Goal: Task Accomplishment & Management: Use online tool/utility

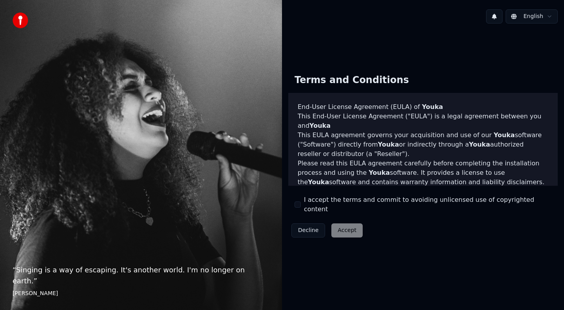
click at [296, 205] on button "I accept the terms and commit to avoiding unlicensed use of copyrighted content" at bounding box center [298, 204] width 6 height 6
click at [347, 223] on button "Accept" at bounding box center [346, 230] width 31 height 14
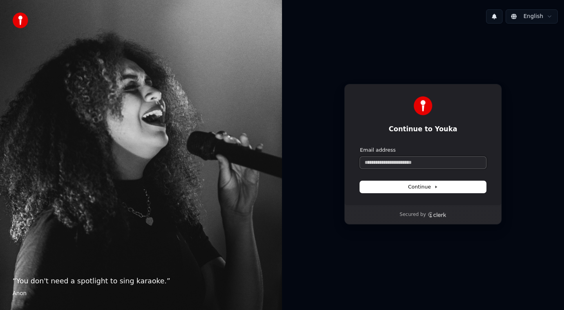
click at [380, 165] on input "Email address" at bounding box center [423, 163] width 126 height 12
click at [410, 185] on span "Continue" at bounding box center [423, 186] width 30 height 7
type input "**********"
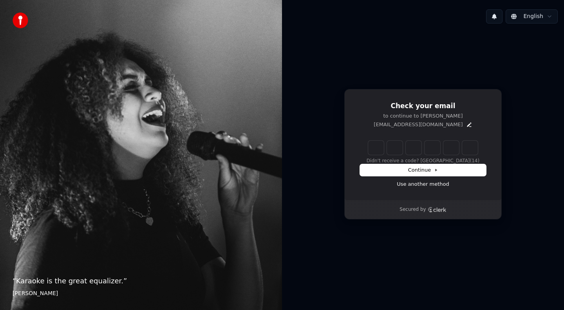
click at [376, 150] on input "Enter verification code" at bounding box center [423, 148] width 110 height 14
paste input "******"
type input "******"
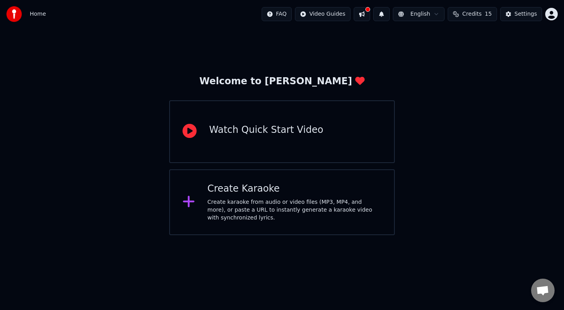
click at [302, 215] on div "Create karaoke from audio or video files (MP3, MP4, and more), or paste a URL t…" at bounding box center [295, 210] width 174 height 24
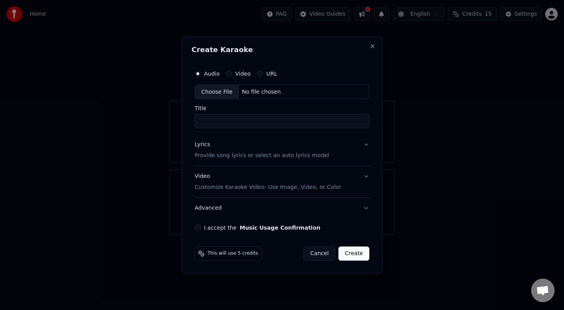
click at [226, 75] on button "Video" at bounding box center [229, 74] width 6 height 6
click at [230, 92] on div "Choose File" at bounding box center [217, 92] width 44 height 14
click at [301, 117] on input "Title" at bounding box center [282, 121] width 175 height 14
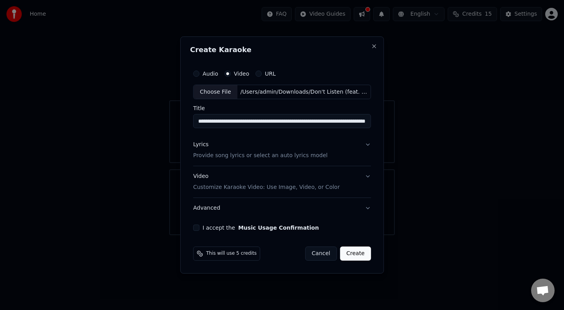
scroll to position [0, 74]
drag, startPoint x: 231, startPoint y: 120, endPoint x: 364, endPoint y: 121, distance: 132.8
click at [364, 121] on input "**********" at bounding box center [281, 121] width 176 height 14
type input "**********"
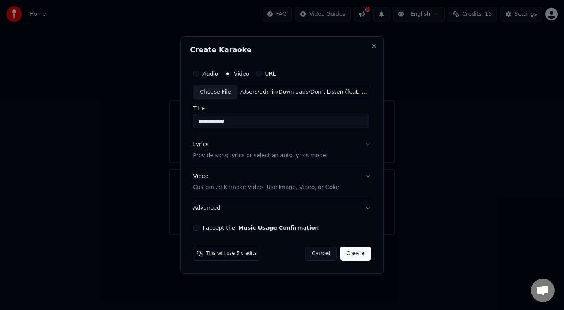
click at [366, 144] on button "Lyrics Provide song lyrics or select an auto lyrics model" at bounding box center [282, 150] width 178 height 31
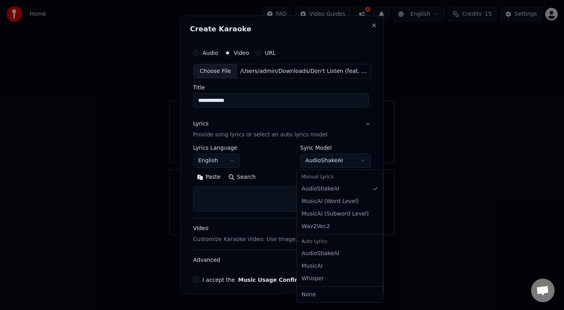
click at [350, 163] on body "**********" at bounding box center [282, 117] width 564 height 235
select select "**********"
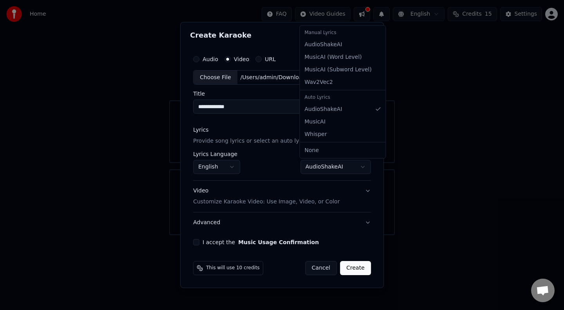
click at [364, 166] on body "**********" at bounding box center [282, 117] width 564 height 235
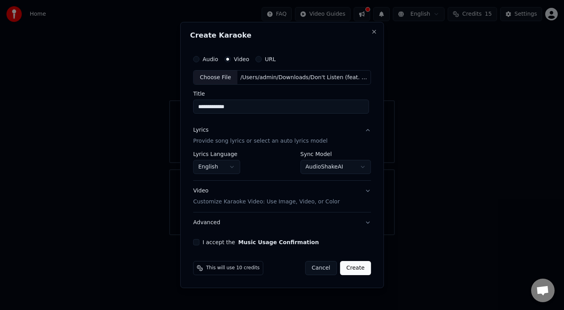
click at [366, 191] on button "Video Customize Karaoke Video: Use Image, Video, or Color" at bounding box center [282, 196] width 178 height 31
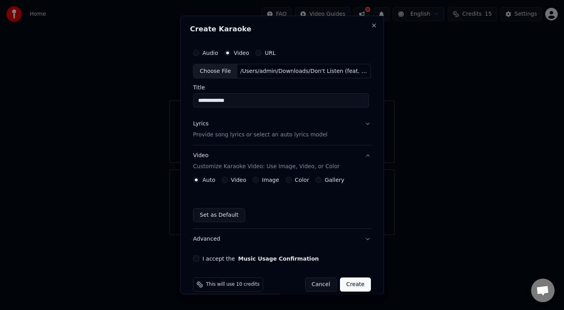
click at [367, 128] on div "**********" at bounding box center [282, 153] width 184 height 223
click at [222, 179] on button "Video" at bounding box center [225, 180] width 6 height 6
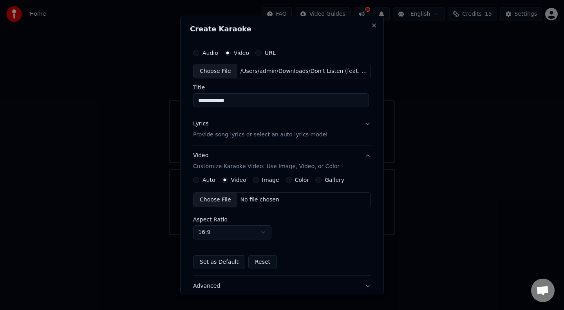
click at [226, 199] on div "Choose File" at bounding box center [216, 200] width 44 height 14
click at [362, 125] on button "Lyrics Provide song lyrics or select an auto lyrics model" at bounding box center [282, 129] width 178 height 31
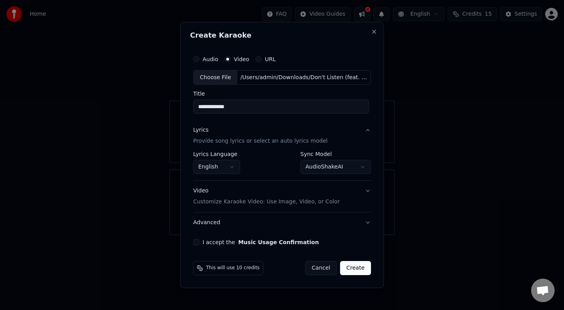
click at [322, 168] on body "**********" at bounding box center [282, 117] width 564 height 235
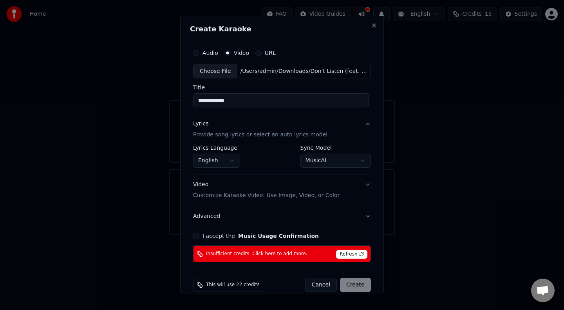
click at [351, 256] on span "Refresh" at bounding box center [351, 254] width 31 height 9
click at [318, 163] on body "**********" at bounding box center [282, 117] width 564 height 235
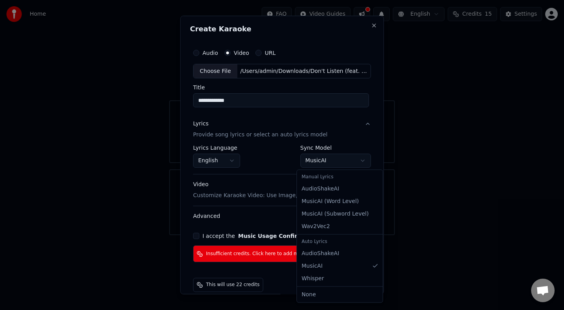
select select "**********"
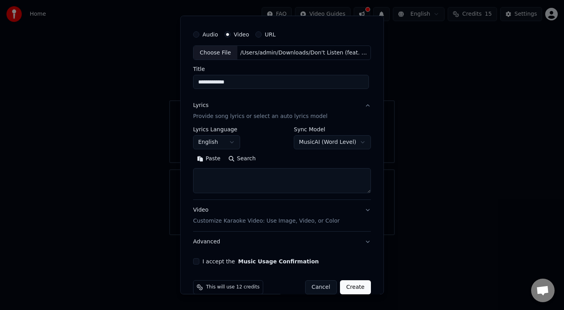
scroll to position [31, 0]
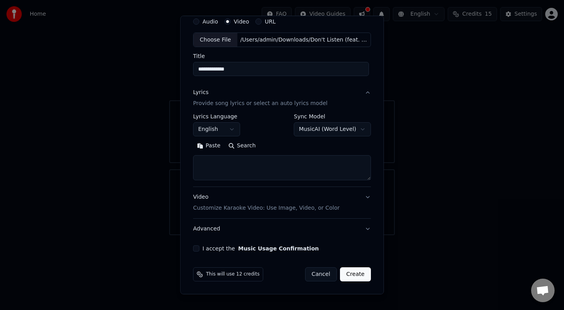
click at [197, 238] on div "**********" at bounding box center [282, 133] width 184 height 244
click at [193, 249] on button "I accept the Music Usage Confirmation" at bounding box center [196, 248] width 6 height 6
click at [368, 196] on div "**********" at bounding box center [282, 133] width 184 height 244
click at [360, 203] on button "Video Customize Karaoke Video: Use Image, Video, or Color" at bounding box center [282, 202] width 178 height 31
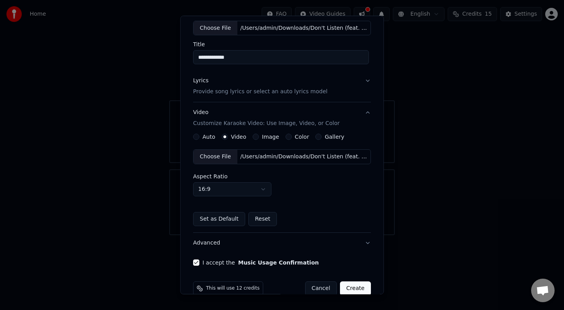
scroll to position [57, 0]
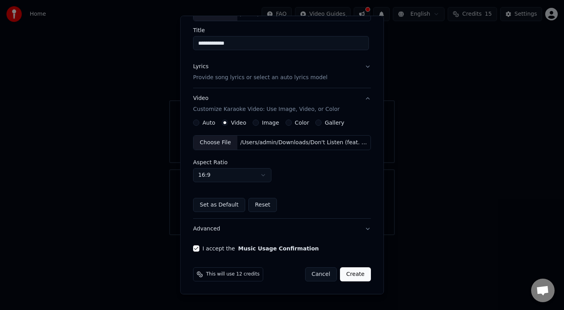
click at [351, 272] on button "Create" at bounding box center [355, 274] width 31 height 14
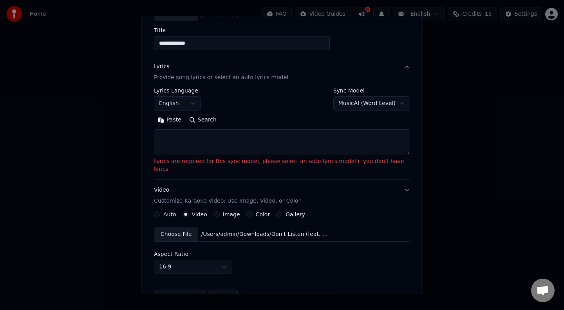
scroll to position [42, 0]
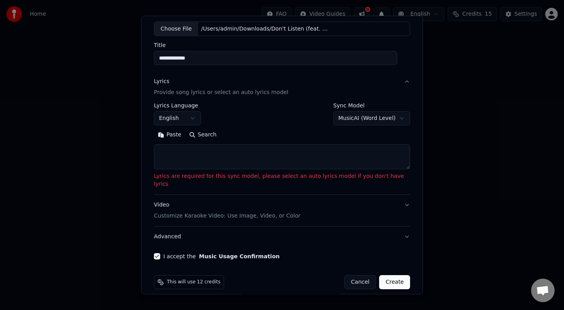
click at [357, 122] on body "**********" at bounding box center [282, 117] width 564 height 235
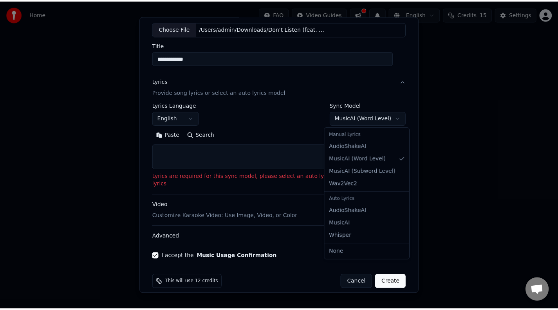
scroll to position [0, 0]
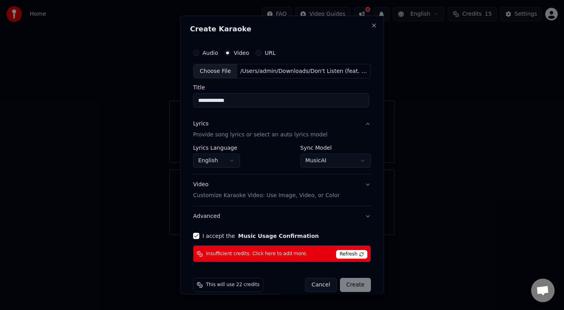
click at [337, 165] on body "**********" at bounding box center [282, 117] width 564 height 235
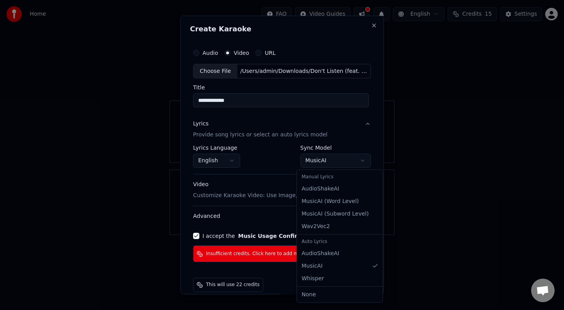
click at [320, 156] on body "**********" at bounding box center [282, 117] width 564 height 235
select select "**********"
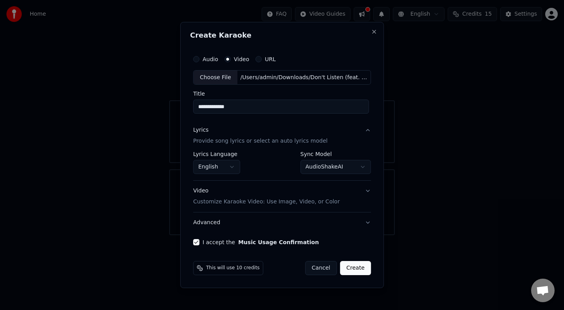
click at [349, 269] on button "Create" at bounding box center [355, 268] width 31 height 14
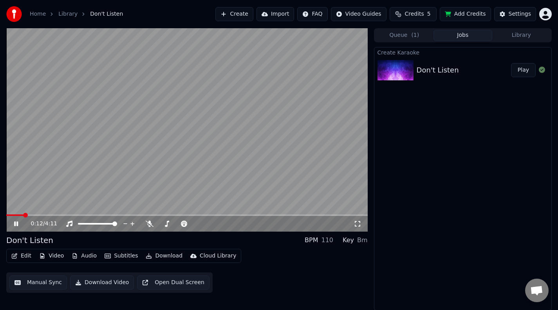
click at [38, 215] on span at bounding box center [187, 215] width 362 height 2
click at [181, 284] on button "Open Dual Screen" at bounding box center [173, 282] width 72 height 14
click at [99, 215] on div "100 100" at bounding box center [105, 210] width 18 height 11
click at [84, 212] on video at bounding box center [187, 129] width 362 height 203
click at [82, 215] on span at bounding box center [44, 215] width 76 height 2
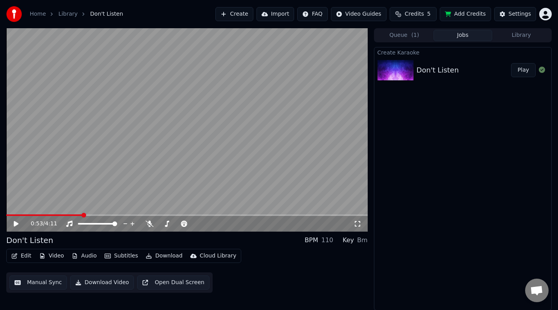
click at [16, 224] on icon at bounding box center [16, 223] width 5 height 5
click at [120, 215] on span at bounding box center [187, 215] width 362 height 2
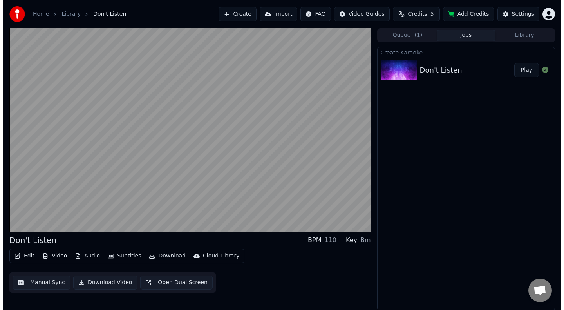
scroll to position [0, 0]
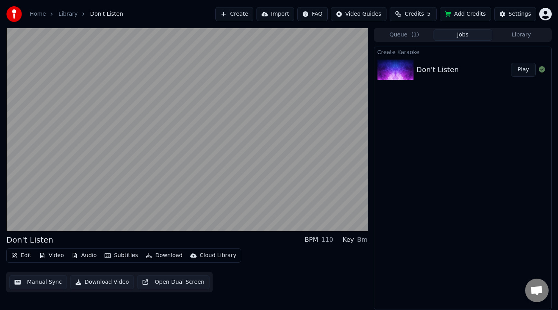
click at [83, 255] on button "Audio" at bounding box center [84, 255] width 31 height 11
click at [285, 266] on div "Edit Video Audio Subtitles Download Cloud Library Manual Sync Download Video Op…" at bounding box center [187, 270] width 362 height 44
click at [50, 256] on button "Video" at bounding box center [51, 255] width 31 height 11
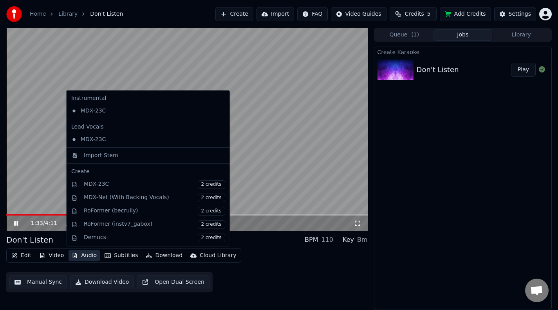
click at [78, 255] on button "Audio" at bounding box center [84, 255] width 31 height 11
click at [81, 256] on button "Audio" at bounding box center [84, 255] width 31 height 11
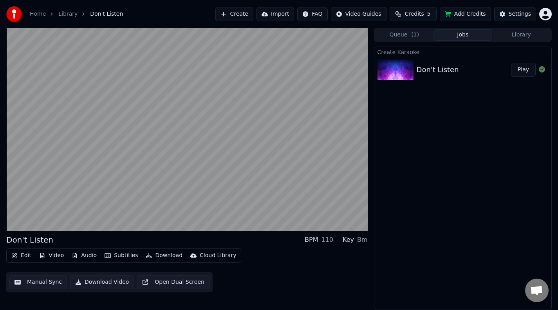
click at [280, 271] on div "Edit Video Audio Subtitles Download Cloud Library Manual Sync Download Video Op…" at bounding box center [187, 270] width 362 height 44
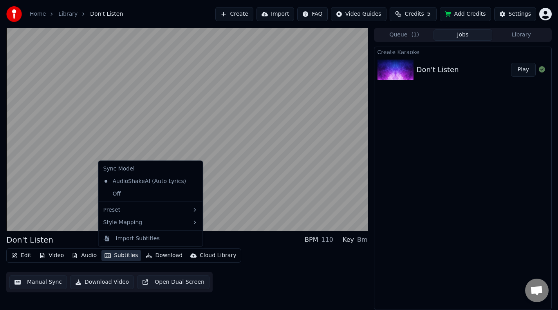
click at [118, 256] on button "Subtitles" at bounding box center [121, 255] width 40 height 11
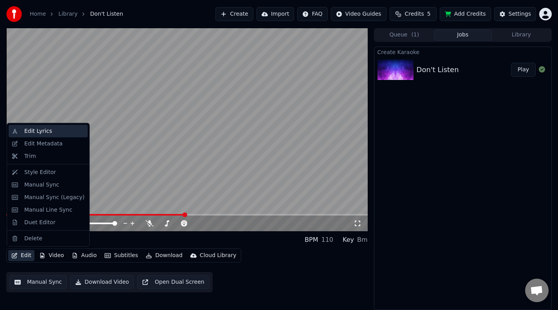
click at [36, 132] on div "Edit Lyrics" at bounding box center [38, 131] width 28 height 8
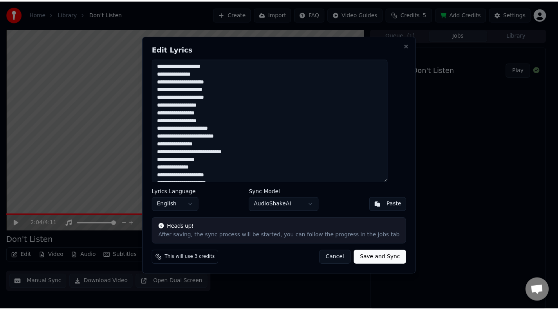
scroll to position [249, 0]
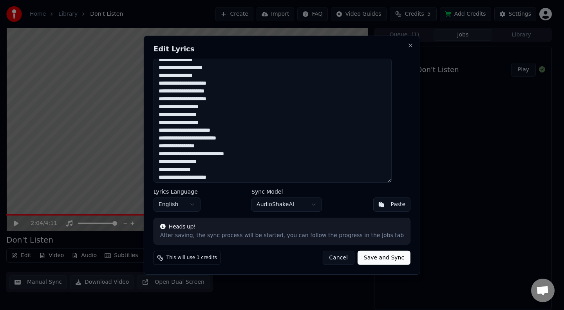
click at [215, 114] on textarea at bounding box center [273, 120] width 238 height 124
type textarea "**********"
click at [363, 260] on button "Save and Sync" at bounding box center [384, 258] width 53 height 14
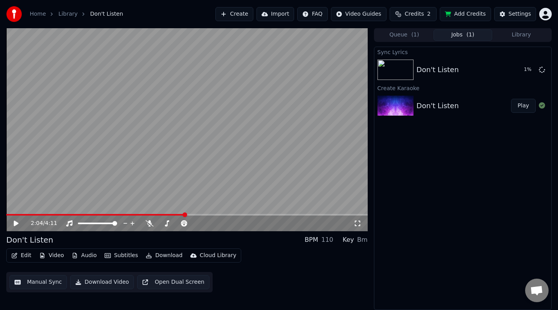
click at [31, 280] on button "Manual Sync" at bounding box center [38, 282] width 58 height 14
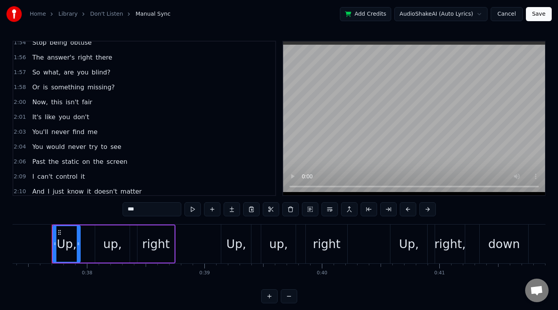
scroll to position [499, 0]
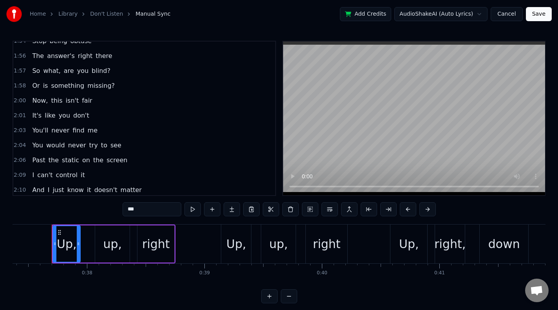
click at [96, 116] on div "2:01 It's like you don't" at bounding box center [144, 115] width 262 height 15
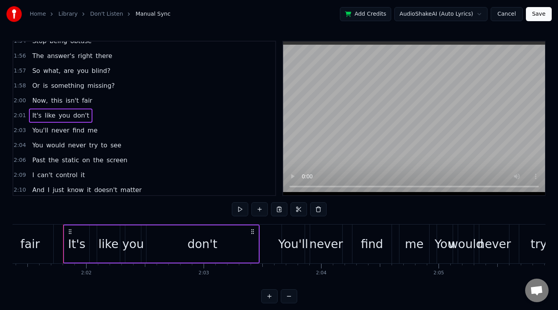
scroll to position [0, 14276]
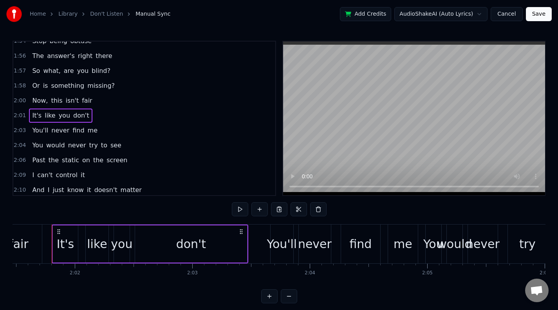
click at [106, 11] on link "Don't Listen" at bounding box center [106, 14] width 33 height 8
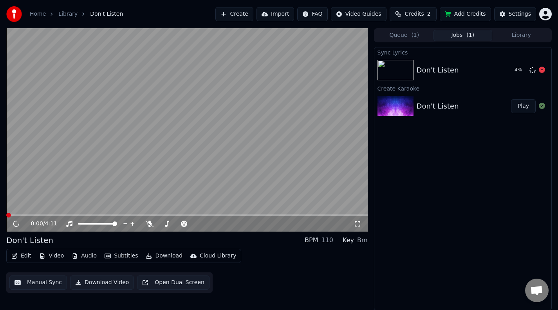
click at [519, 67] on div "4 %" at bounding box center [521, 70] width 12 height 6
click at [541, 69] on icon at bounding box center [542, 70] width 6 height 6
click at [15, 221] on icon at bounding box center [22, 224] width 18 height 6
click at [36, 284] on button "Manual Sync" at bounding box center [38, 282] width 58 height 14
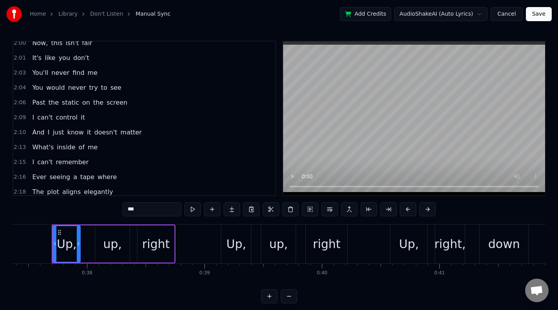
scroll to position [557, 0]
click at [84, 54] on div "It's like you don't" at bounding box center [60, 58] width 63 height 14
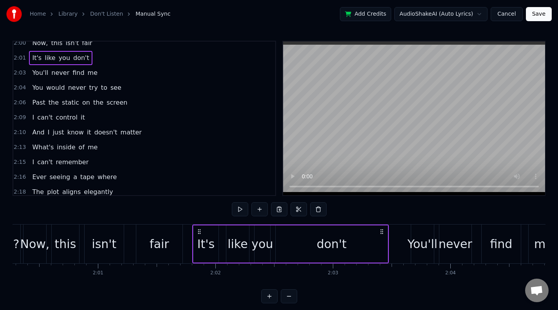
scroll to position [0, 14276]
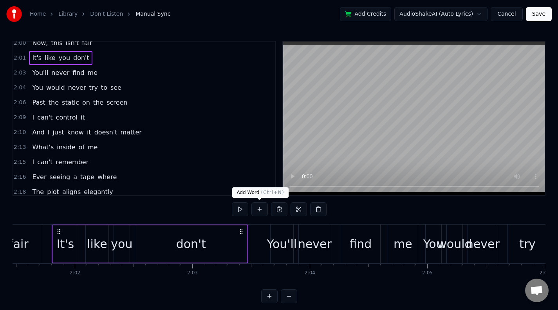
click at [256, 211] on button at bounding box center [260, 209] width 16 height 14
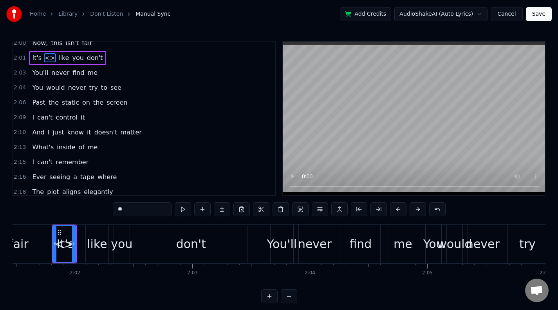
scroll to position [496, 0]
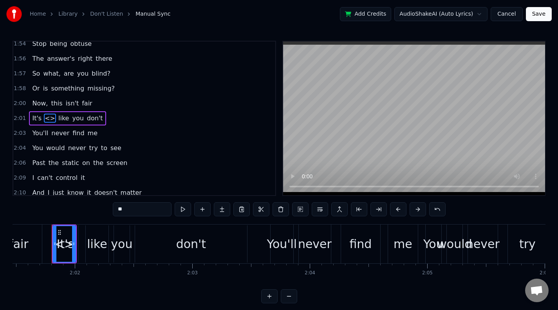
drag, startPoint x: 47, startPoint y: 119, endPoint x: 43, endPoint y: 118, distance: 4.2
click at [44, 118] on span "<>" at bounding box center [50, 118] width 12 height 9
click at [110, 239] on div "Up, up, right Up, up, right Up, right, down Up, right, down Up, left, right Up,…" at bounding box center [545, 243] width 29617 height 39
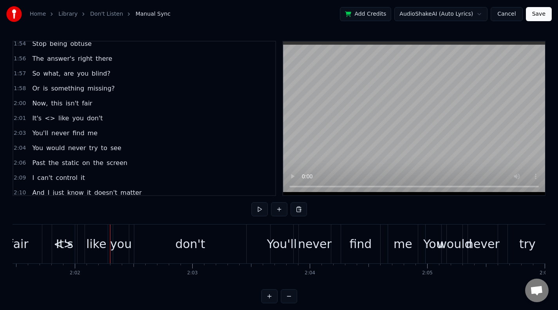
click at [60, 238] on div "<>" at bounding box center [64, 244] width 20 height 18
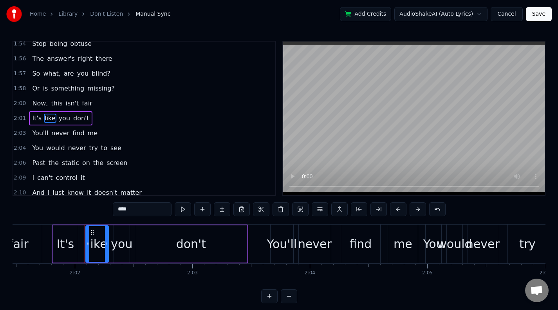
click at [232, 240] on div "don't" at bounding box center [191, 243] width 112 height 37
type input "*****"
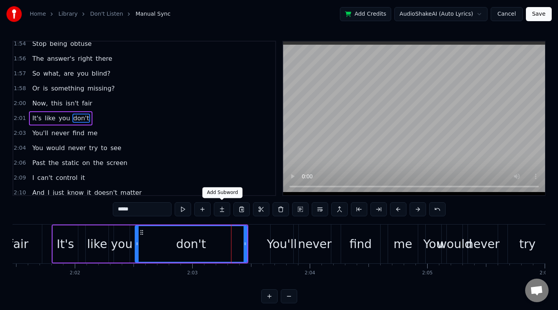
click at [204, 210] on button at bounding box center [202, 209] width 16 height 14
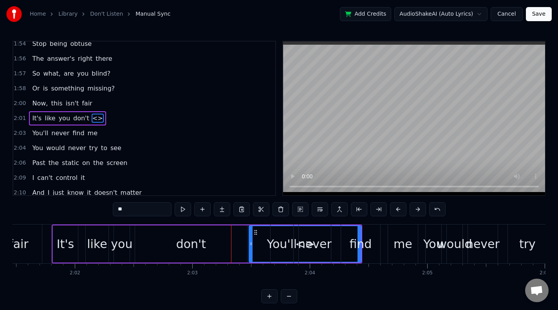
drag, startPoint x: 361, startPoint y: 241, endPoint x: 263, endPoint y: 258, distance: 98.9
click at [262, 259] on div "Up, up, right Up, up, right Up, right, down Up, right, down Up, left, right Up,…" at bounding box center [545, 243] width 29617 height 39
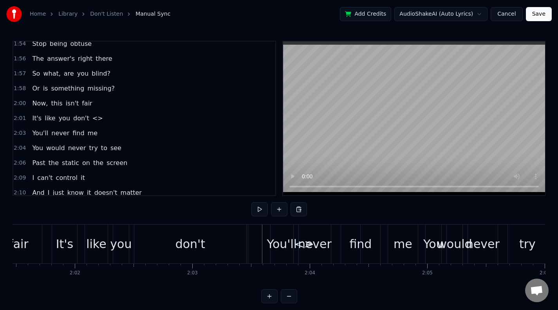
click at [258, 246] on div "<>" at bounding box center [304, 243] width 112 height 39
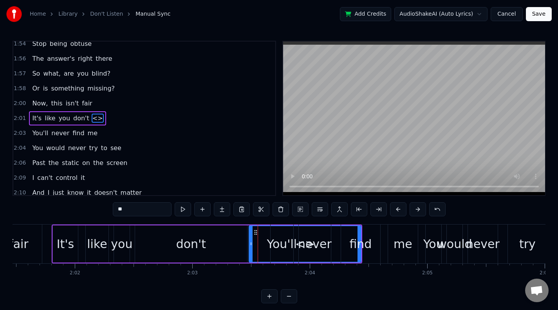
drag, startPoint x: 360, startPoint y: 250, endPoint x: 242, endPoint y: 256, distance: 118.5
click at [242, 256] on div "Up, up, right Up, up, right Up, right, down Up, right, down Up, left, right Up,…" at bounding box center [545, 243] width 29617 height 39
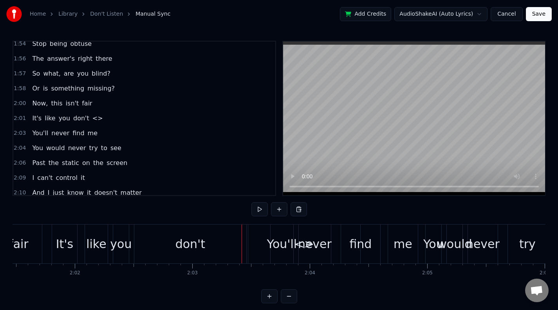
click at [249, 243] on div "<>" at bounding box center [304, 243] width 112 height 39
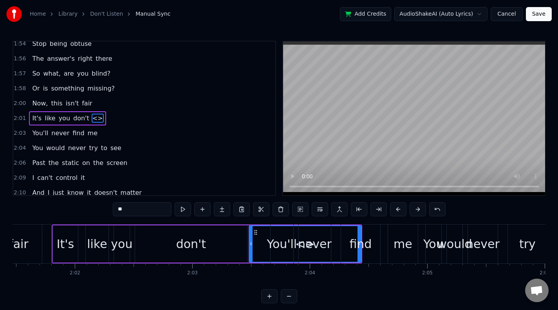
click at [253, 241] on div "<>" at bounding box center [305, 244] width 111 height 36
click at [258, 241] on div "<>" at bounding box center [305, 244] width 111 height 36
click at [381, 210] on button at bounding box center [379, 209] width 16 height 14
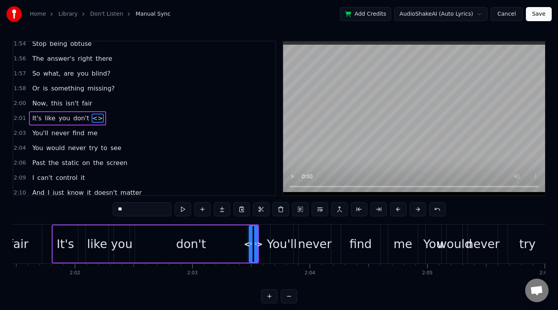
drag, startPoint x: 144, startPoint y: 208, endPoint x: 96, endPoint y: 204, distance: 48.3
click at [96, 204] on div "0:37 Up, up, right 0:39 Up, up, right 0:40 Up, right, down 0:42 Up, right, down…" at bounding box center [279, 172] width 533 height 262
click at [185, 241] on div "don't" at bounding box center [191, 244] width 30 height 18
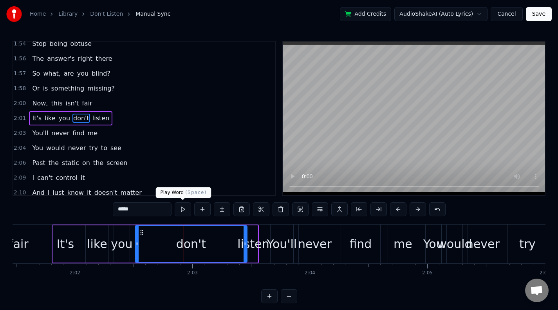
click at [177, 206] on button at bounding box center [183, 209] width 16 height 14
click at [180, 208] on button at bounding box center [183, 209] width 16 height 14
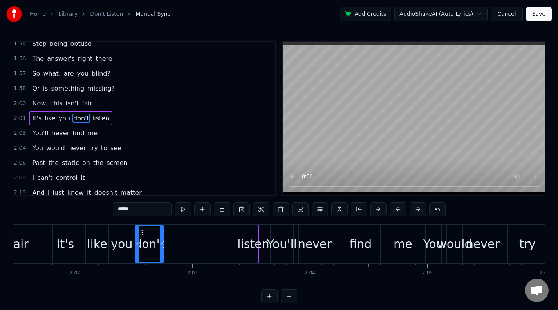
drag, startPoint x: 245, startPoint y: 248, endPoint x: 165, endPoint y: 251, distance: 79.6
click at [161, 253] on div at bounding box center [161, 244] width 3 height 36
click at [252, 249] on div "listen" at bounding box center [253, 244] width 32 height 18
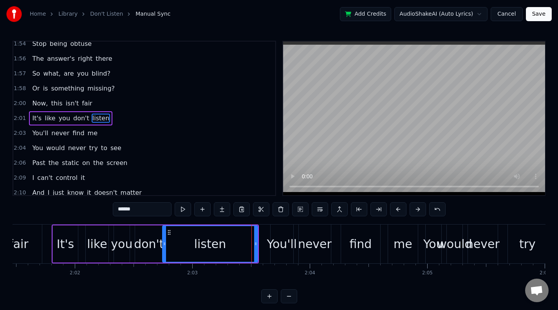
drag, startPoint x: 250, startPoint y: 248, endPoint x: 163, endPoint y: 248, distance: 86.6
click at [163, 248] on div at bounding box center [164, 244] width 3 height 36
click at [69, 237] on div "It's" at bounding box center [66, 244] width 18 height 18
type input "****"
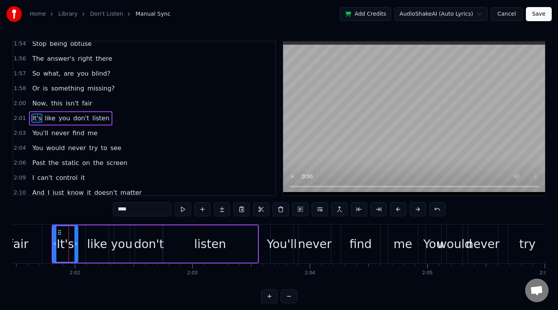
scroll to position [11, 0]
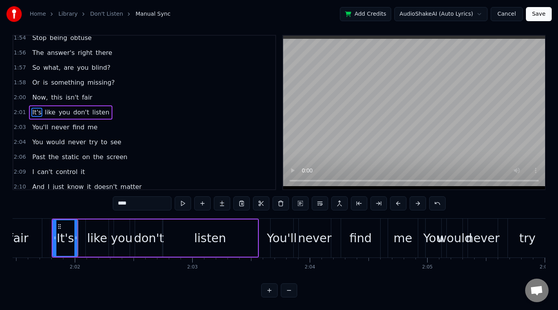
click at [112, 107] on div "2:01 It's like you don't listen" at bounding box center [144, 112] width 262 height 15
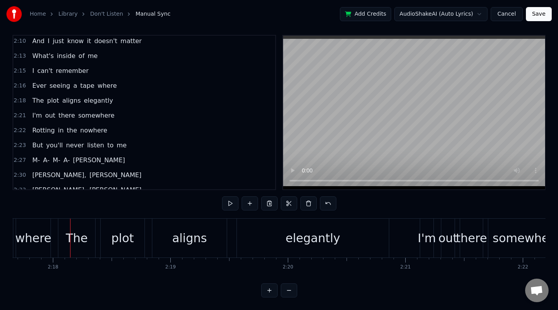
scroll to position [0, 16196]
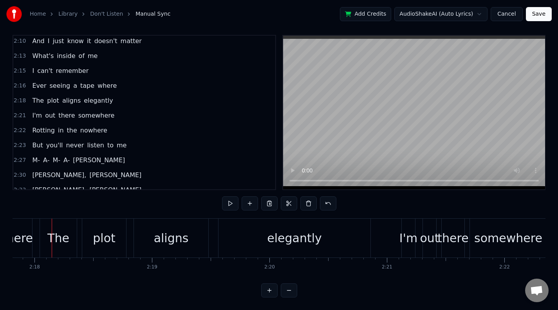
click at [38, 81] on span "Ever" at bounding box center [39, 85] width 16 height 9
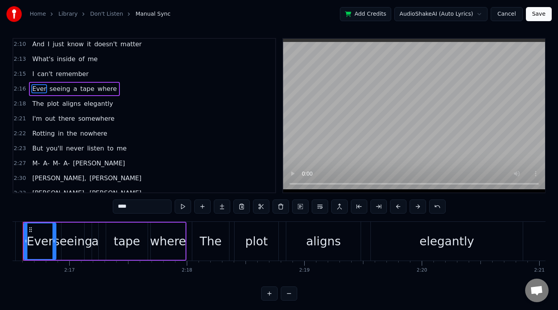
scroll to position [0, 16015]
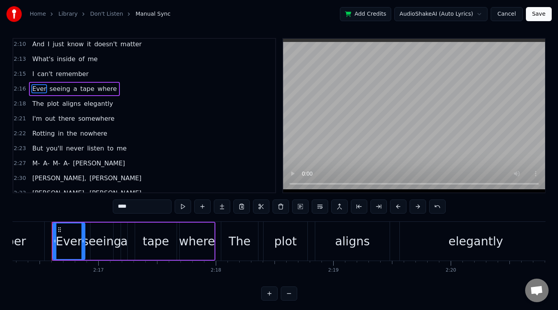
click at [121, 207] on input "****" at bounding box center [142, 206] width 59 height 14
type input "*"
type input "*****"
click at [181, 206] on button at bounding box center [183, 206] width 16 height 14
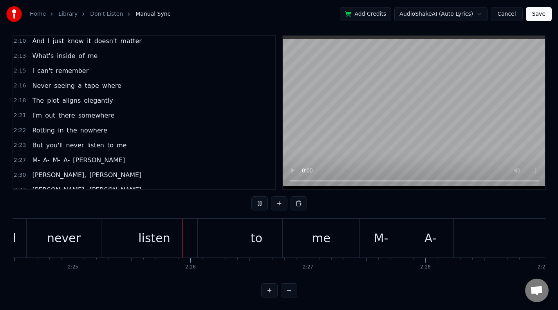
scroll to position [0, 16985]
click at [103, 156] on div "2:27 M- A- M- A- Amanda" at bounding box center [144, 160] width 262 height 15
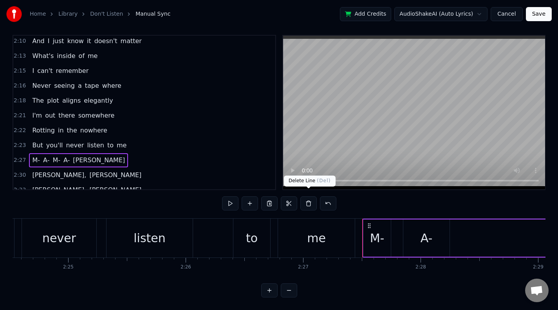
click at [314, 201] on button at bounding box center [308, 203] width 16 height 14
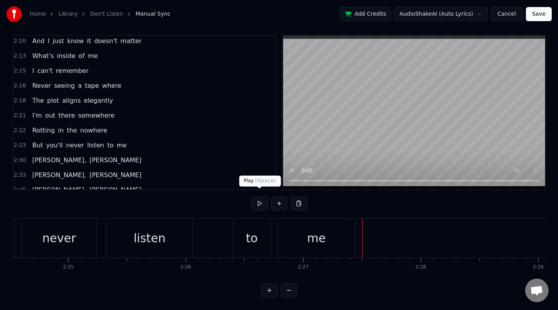
click at [262, 203] on button at bounding box center [260, 203] width 16 height 14
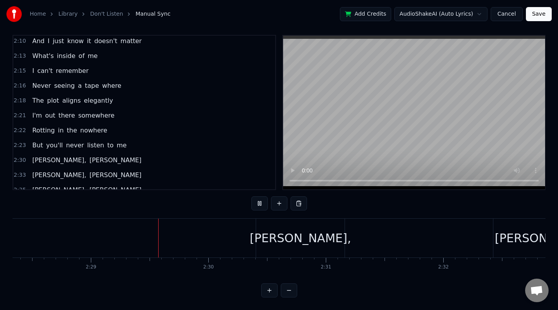
scroll to position [0, 17459]
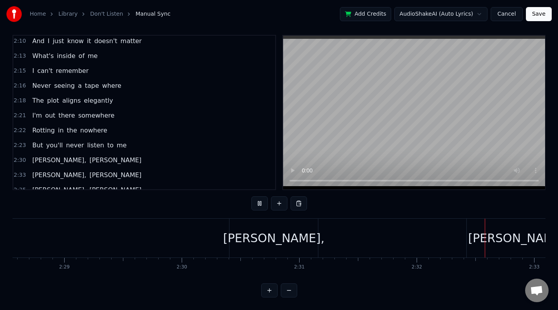
click at [252, 196] on button at bounding box center [260, 203] width 16 height 14
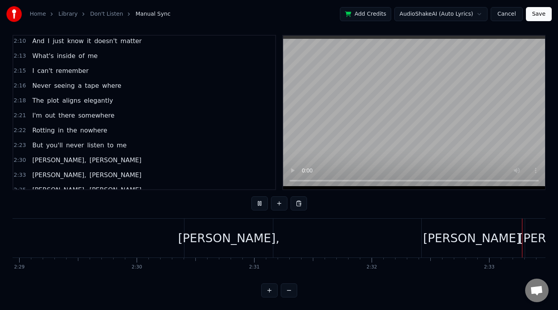
click at [252, 196] on button at bounding box center [260, 203] width 16 height 14
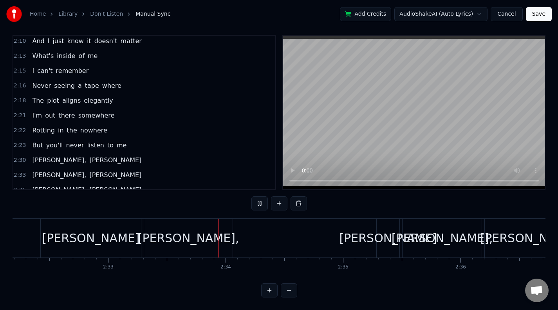
scroll to position [0, 17981]
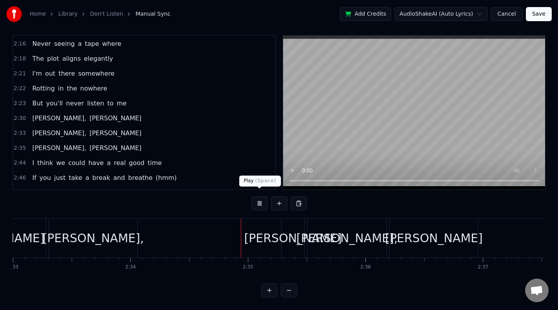
click at [263, 198] on button at bounding box center [260, 203] width 16 height 14
click at [94, 113] on div "2:30 Amanda, Amanda" at bounding box center [144, 118] width 262 height 15
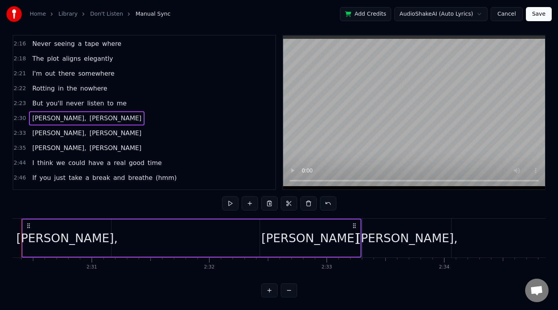
scroll to position [0, 17637]
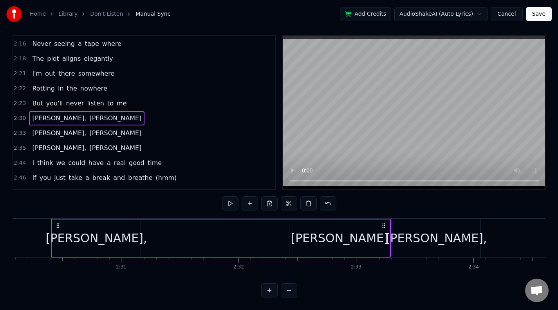
click at [97, 126] on div "2:33 Amanda, Amanda" at bounding box center [144, 133] width 262 height 15
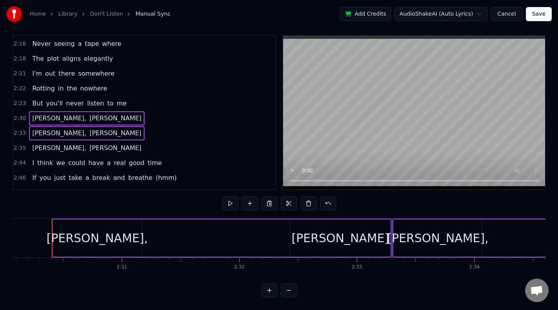
click at [94, 143] on div "2:35 Amanda, Amanda" at bounding box center [144, 148] width 262 height 15
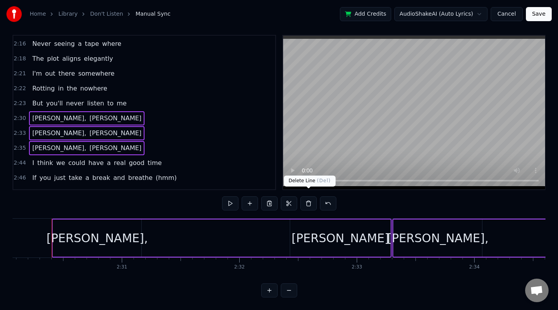
click at [313, 198] on button at bounding box center [308, 203] width 16 height 14
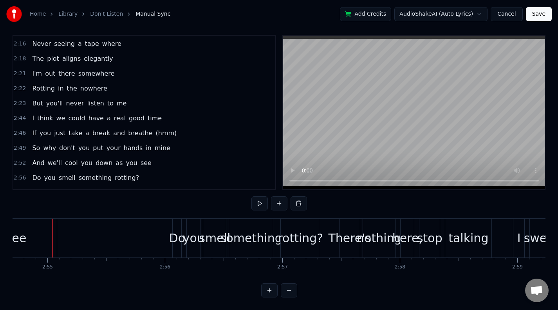
scroll to position [0, 20533]
click at [19, 231] on div "see" at bounding box center [15, 238] width 21 height 18
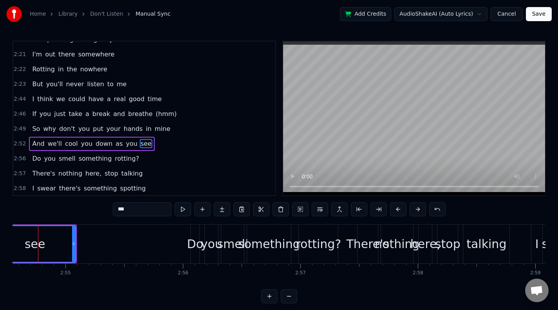
scroll to position [0, 20500]
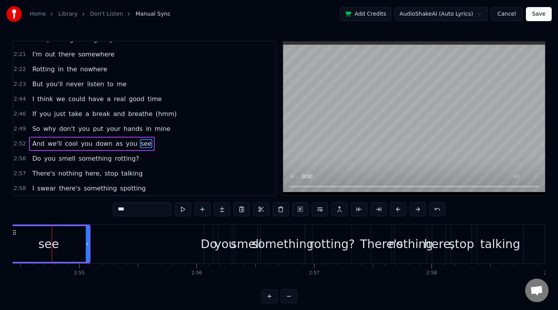
click at [157, 208] on input "***" at bounding box center [142, 209] width 59 height 14
type input "******"
click at [168, 144] on div "2:52 And we'll cool you down as you seethe" at bounding box center [144, 143] width 262 height 15
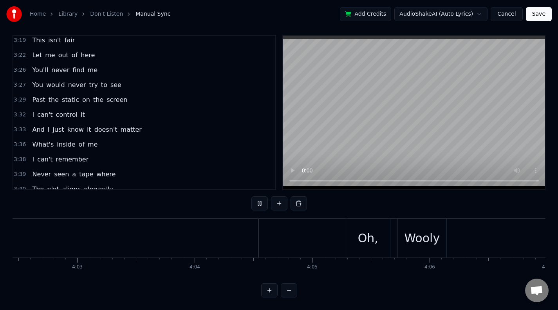
scroll to position [0, 28624]
click at [548, 17] on button "Save" at bounding box center [539, 14] width 26 height 14
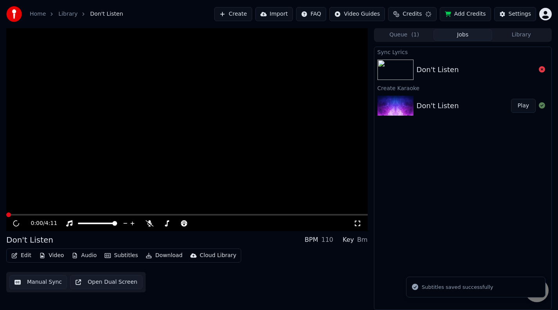
scroll to position [0, 0]
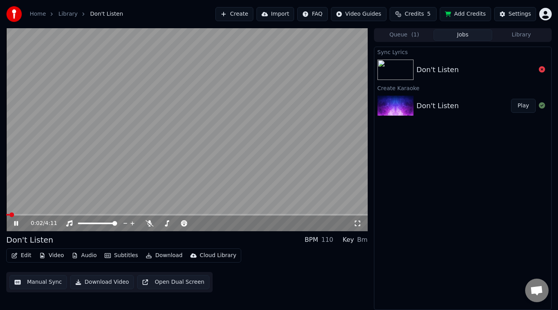
click at [13, 227] on div "0:02 / 4:11" at bounding box center [187, 223] width 362 height 16
click at [14, 226] on icon at bounding box center [22, 223] width 18 height 6
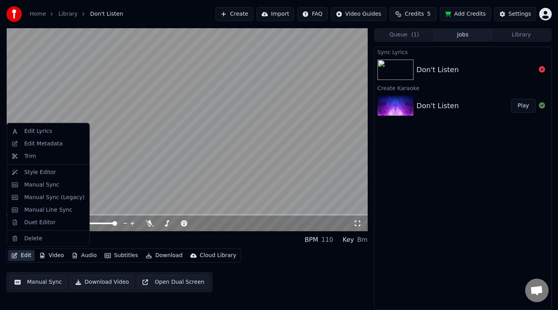
click at [27, 254] on button "Edit" at bounding box center [21, 255] width 26 height 11
click at [33, 143] on div "Edit Metadata" at bounding box center [43, 143] width 38 height 8
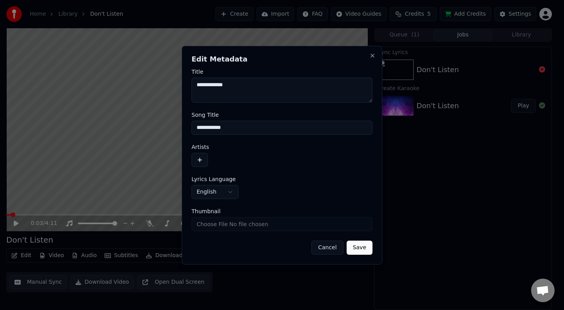
click at [204, 158] on button "button" at bounding box center [200, 160] width 16 height 14
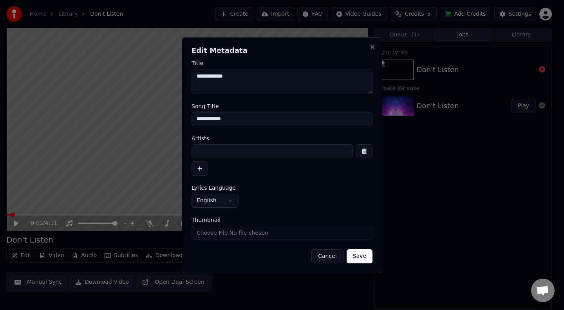
drag, startPoint x: 246, startPoint y: 153, endPoint x: 247, endPoint y: 147, distance: 6.3
click at [247, 153] on input at bounding box center [272, 151] width 161 height 14
type input "**********"
click at [201, 172] on button "button" at bounding box center [200, 168] width 16 height 14
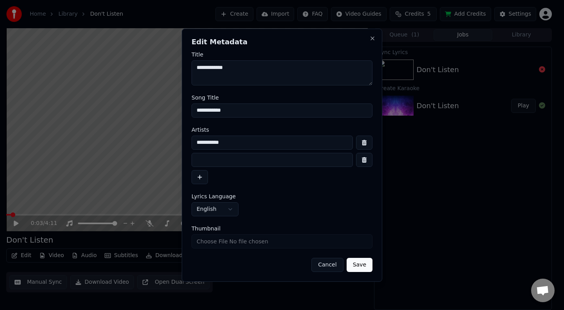
click at [235, 156] on input at bounding box center [272, 160] width 161 height 14
type input "**********"
click at [283, 193] on form "**********" at bounding box center [282, 162] width 181 height 220
click at [363, 272] on div "**********" at bounding box center [282, 155] width 201 height 253
click at [362, 268] on button "Save" at bounding box center [360, 265] width 26 height 14
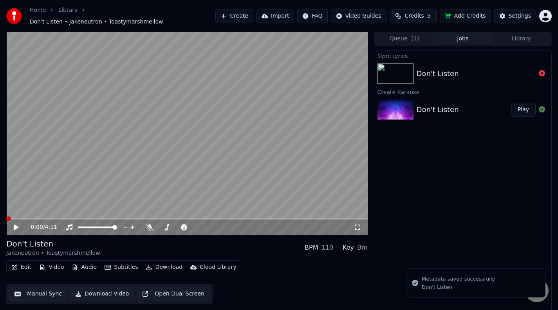
click at [17, 224] on icon at bounding box center [16, 226] width 5 height 5
click at [17, 225] on icon at bounding box center [16, 227] width 4 height 5
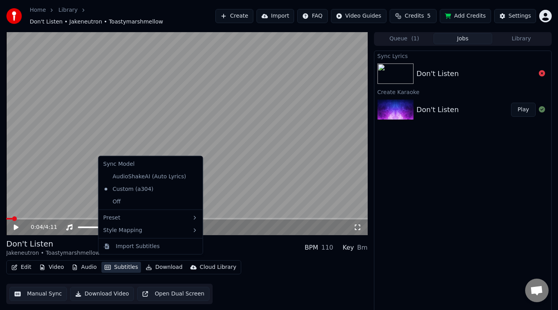
click at [118, 263] on button "Subtitles" at bounding box center [121, 267] width 40 height 11
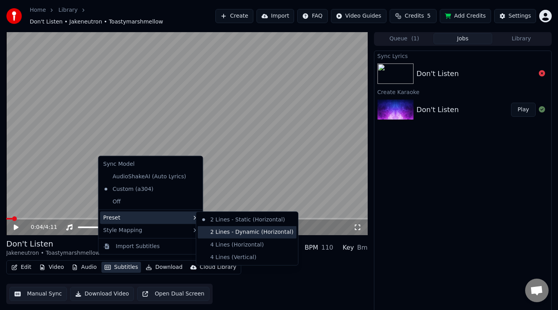
click at [264, 233] on div "2 Lines - Dynamic (Horizontal)" at bounding box center [247, 232] width 99 height 13
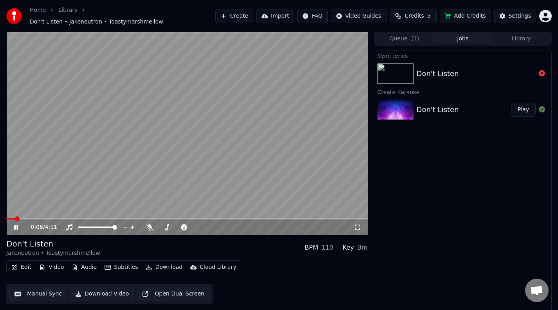
click at [58, 218] on span at bounding box center [187, 219] width 362 height 2
click at [121, 265] on button "Subtitles" at bounding box center [121, 267] width 40 height 11
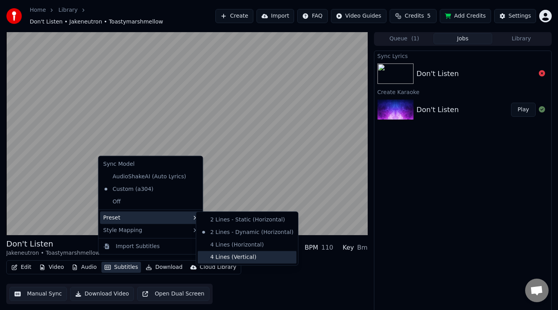
click at [257, 255] on div "4 Lines (Vertical)" at bounding box center [247, 257] width 99 height 13
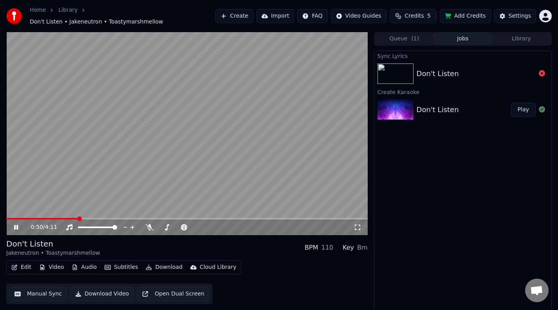
click at [113, 264] on button "Subtitles" at bounding box center [121, 267] width 40 height 11
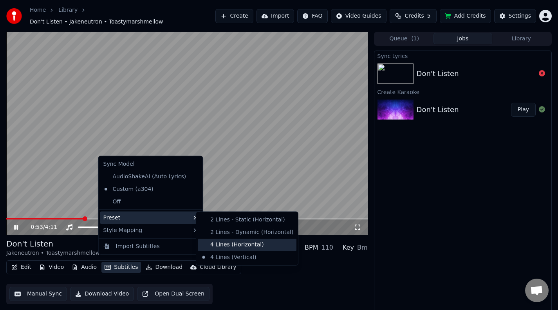
click at [240, 244] on div "4 Lines (Horizontal)" at bounding box center [247, 244] width 99 height 13
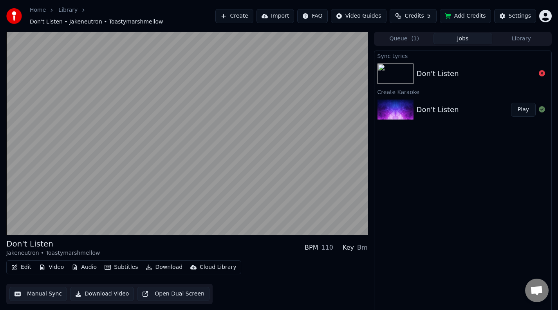
click at [118, 265] on button "Subtitles" at bounding box center [121, 267] width 40 height 11
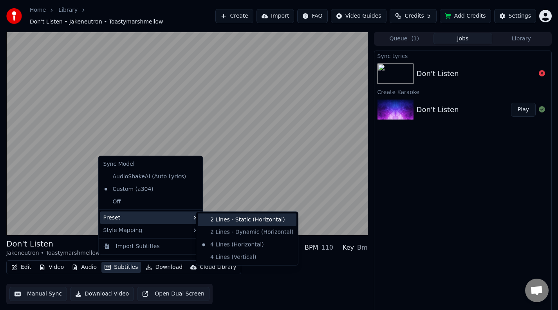
click at [232, 221] on div "2 Lines - Static (Horizontal)" at bounding box center [247, 220] width 99 height 13
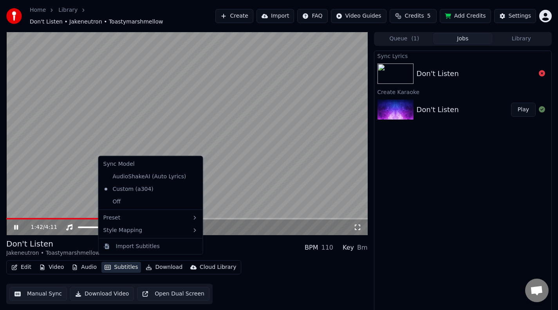
click at [120, 262] on button "Subtitles" at bounding box center [121, 267] width 40 height 11
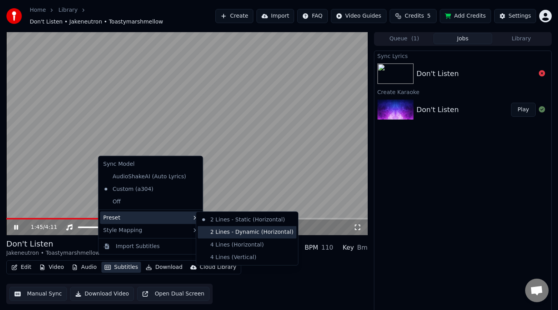
click at [229, 229] on div "2 Lines - Dynamic (Horizontal)" at bounding box center [247, 232] width 99 height 13
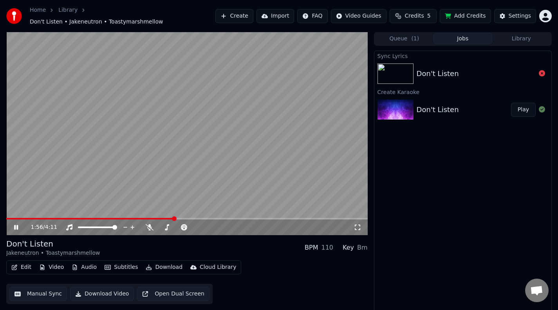
click at [16, 264] on icon "button" at bounding box center [14, 266] width 6 height 5
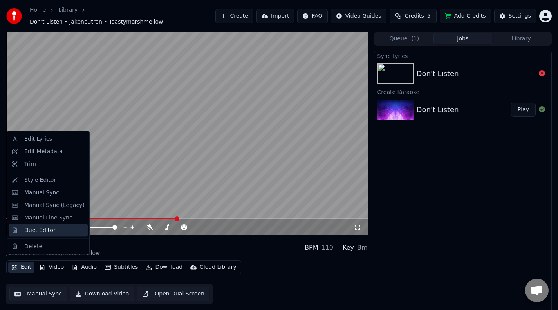
click at [47, 232] on div "Duet Editor" at bounding box center [39, 230] width 31 height 8
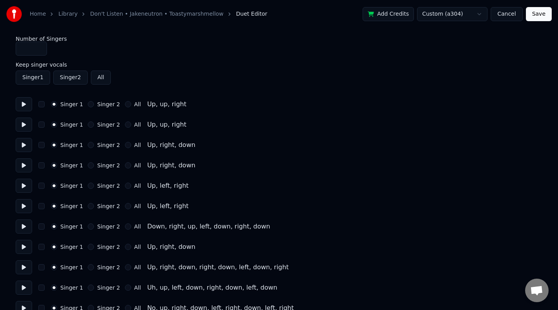
click at [40, 80] on button "Singer 1" at bounding box center [33, 78] width 34 height 14
click at [29, 107] on button at bounding box center [24, 104] width 16 height 14
click at [89, 123] on button "Singer 2" at bounding box center [91, 124] width 6 height 6
click at [92, 167] on div "Singer 2" at bounding box center [104, 165] width 32 height 6
click at [88, 166] on button "Singer 2" at bounding box center [91, 165] width 6 height 6
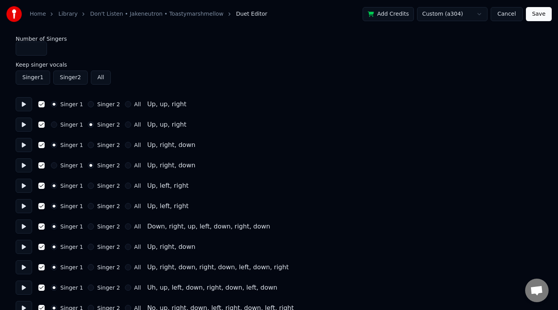
click at [89, 208] on button "Singer 2" at bounding box center [91, 206] width 6 height 6
click at [89, 246] on button "Singer 2" at bounding box center [91, 247] width 6 height 6
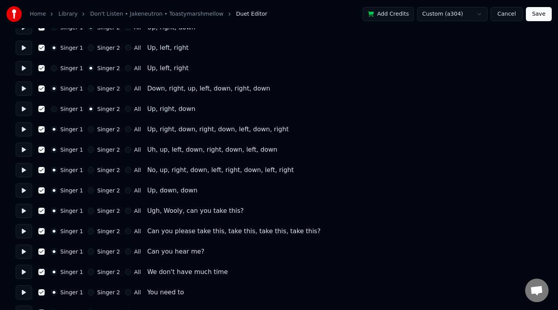
click at [88, 152] on div "Singer 2" at bounding box center [104, 150] width 32 height 6
click at [91, 147] on button "Singer 2" at bounding box center [91, 150] width 6 height 6
click at [89, 190] on button "Singer 2" at bounding box center [91, 190] width 6 height 6
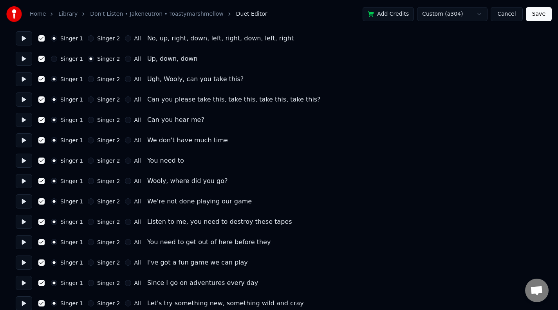
scroll to position [279, 0]
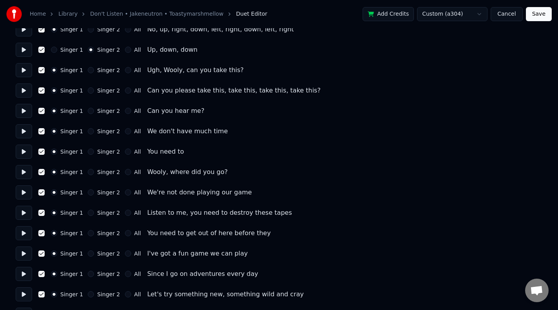
click at [88, 131] on button "Singer 2" at bounding box center [91, 131] width 6 height 6
click at [89, 114] on div "Singer 2" at bounding box center [104, 111] width 32 height 6
drag, startPoint x: 89, startPoint y: 109, endPoint x: 85, endPoint y: 111, distance: 4.2
click at [89, 109] on button "Singer 2" at bounding box center [91, 111] width 6 height 6
click at [88, 151] on button "Singer 2" at bounding box center [91, 151] width 6 height 6
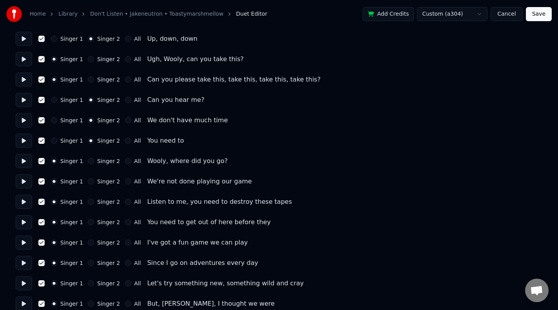
scroll to position [290, 0]
click at [88, 200] on button "Singer 2" at bounding box center [91, 201] width 6 height 6
click at [90, 220] on button "Singer 2" at bounding box center [91, 222] width 6 height 6
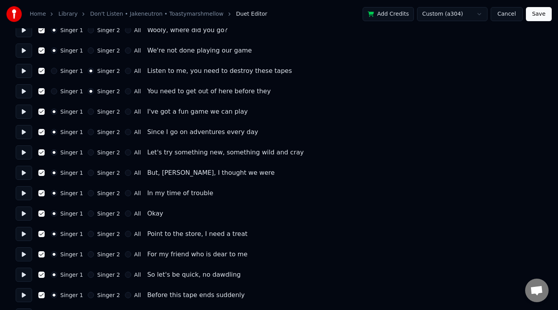
scroll to position [441, 0]
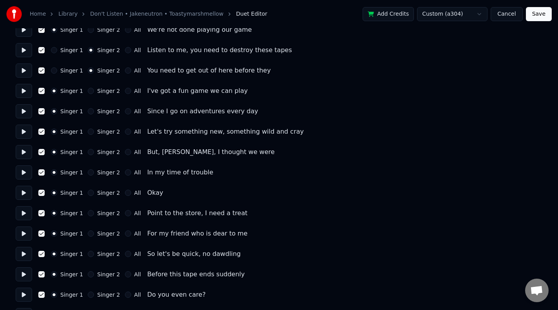
click at [89, 150] on button "Singer 2" at bounding box center [91, 152] width 6 height 6
click at [89, 193] on button "Singer 2" at bounding box center [91, 193] width 6 height 6
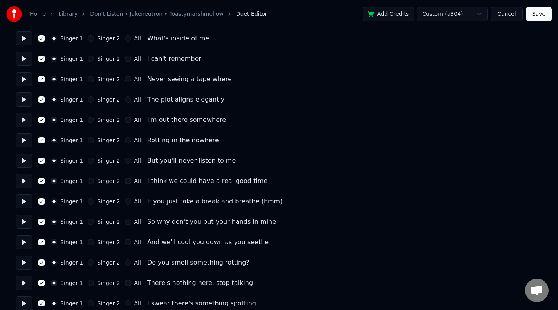
scroll to position [964, 0]
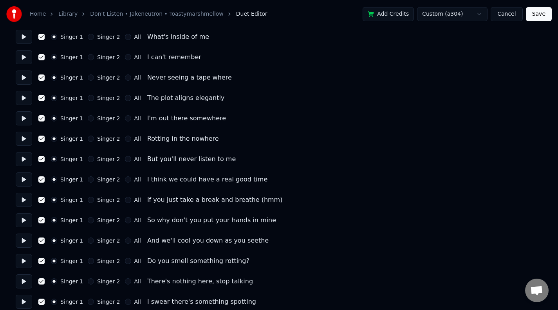
click at [90, 179] on button "Singer 2" at bounding box center [91, 179] width 6 height 6
click at [89, 199] on button "Singer 2" at bounding box center [91, 200] width 6 height 6
click at [89, 220] on button "Singer 2" at bounding box center [91, 220] width 6 height 6
click at [89, 240] on button "Singer 2" at bounding box center [91, 240] width 6 height 6
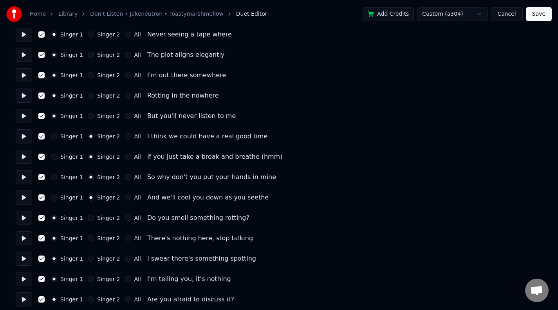
scroll to position [1010, 0]
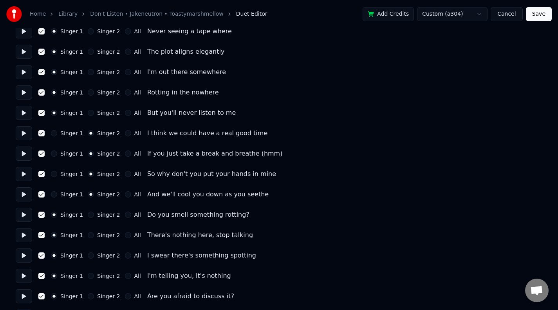
click at [89, 234] on button "Singer 2" at bounding box center [91, 235] width 6 height 6
click at [88, 275] on button "Singer 2" at bounding box center [91, 276] width 6 height 6
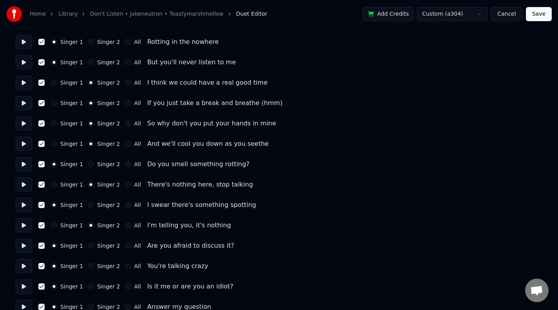
scroll to position [1097, 0]
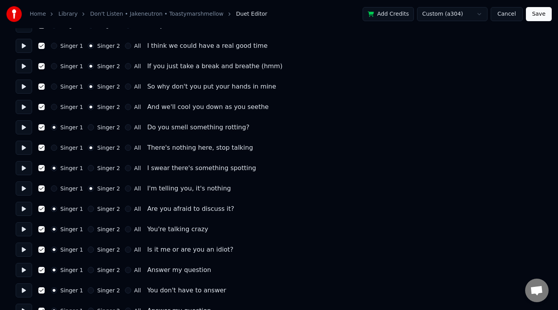
click at [89, 229] on button "Singer 2" at bounding box center [91, 229] width 6 height 6
click at [125, 250] on button "All" at bounding box center [128, 249] width 6 height 6
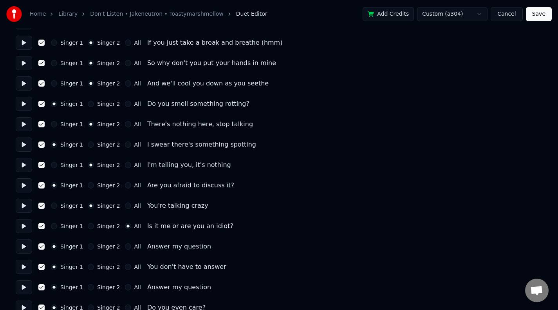
scroll to position [1134, 0]
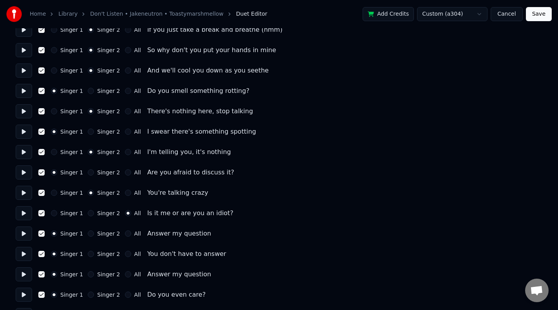
click at [88, 255] on button "Singer 2" at bounding box center [91, 254] width 6 height 6
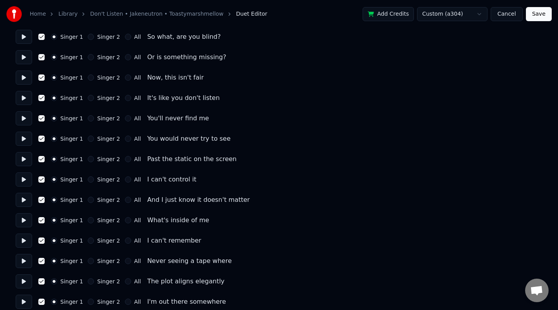
scroll to position [657, 0]
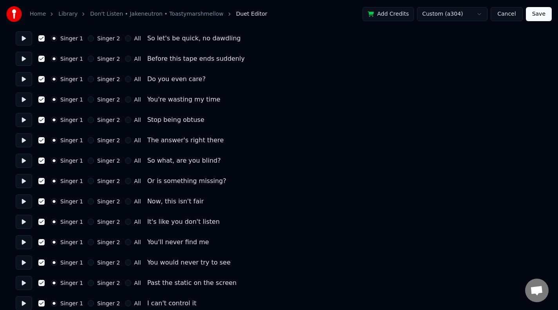
click at [545, 11] on button "Save" at bounding box center [539, 14] width 26 height 14
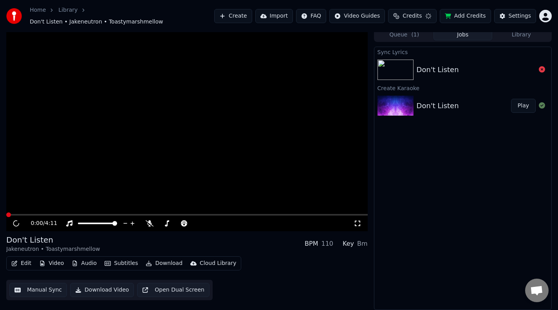
scroll to position [0, 0]
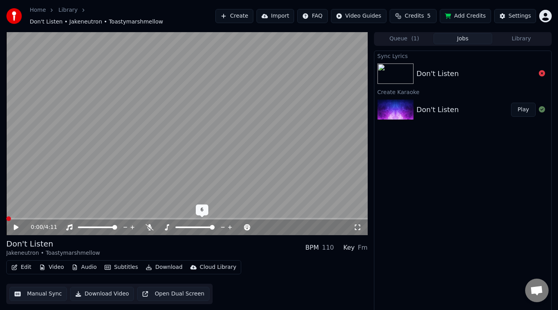
click at [215, 225] on span at bounding box center [212, 227] width 5 height 5
click at [40, 218] on span at bounding box center [187, 219] width 362 height 2
click at [31, 218] on span at bounding box center [18, 219] width 24 height 2
click at [129, 218] on span at bounding box center [187, 219] width 362 height 2
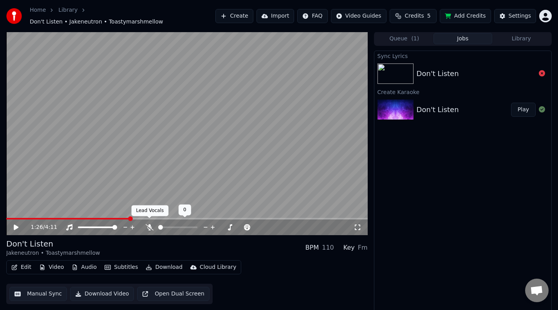
click at [148, 225] on icon at bounding box center [150, 227] width 8 height 6
click at [159, 238] on div "Don't Listen Jakeneutron • Toastymarshmellow BPM 110 Key Fm" at bounding box center [187, 247] width 362 height 19
click at [165, 224] on icon at bounding box center [167, 227] width 4 height 6
click at [195, 238] on div "Don't Listen Jakeneutron • Toastymarshmellow BPM 110 Key Bm" at bounding box center [187, 247] width 362 height 19
click at [83, 213] on video at bounding box center [187, 133] width 362 height 203
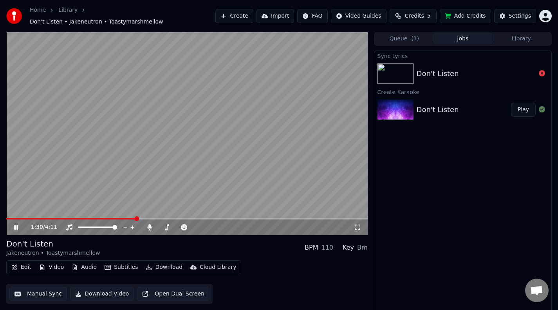
click at [33, 218] on span at bounding box center [71, 219] width 130 height 2
click at [116, 263] on button "Subtitles" at bounding box center [121, 267] width 40 height 11
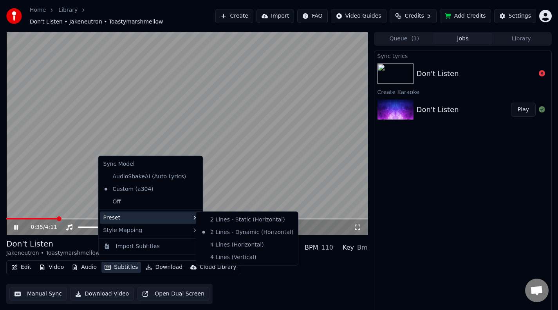
click at [317, 273] on div "Edit Video Audio Subtitles Download Cloud Library Manual Sync Download Video Op…" at bounding box center [187, 282] width 362 height 44
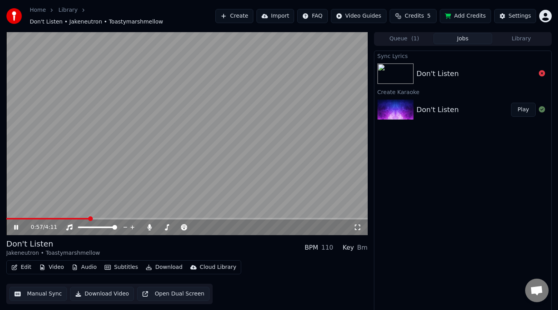
click at [25, 264] on button "Edit" at bounding box center [21, 267] width 26 height 11
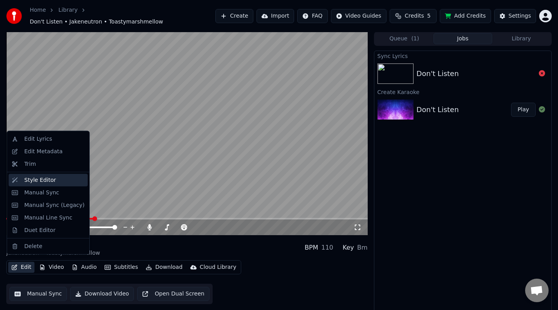
click at [60, 179] on div "Style Editor" at bounding box center [54, 180] width 60 height 8
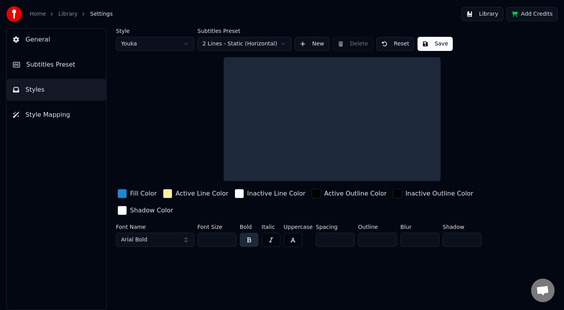
click at [119, 195] on div "button" at bounding box center [122, 193] width 9 height 9
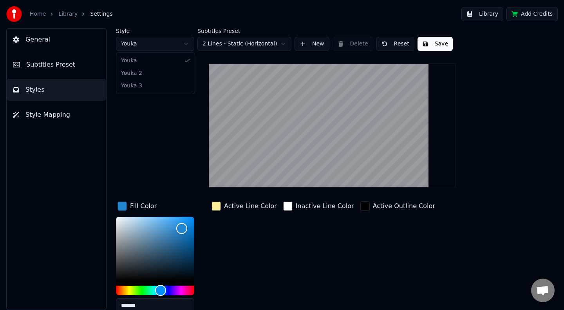
click at [165, 46] on html "Home Library Settings Library Add Credits General Subtitles Preset Styles Style…" at bounding box center [282, 155] width 564 height 310
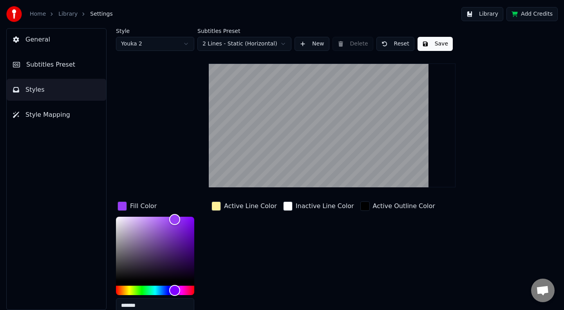
click at [157, 49] on html "Home Library Settings Library Add Credits General Subtitles Preset Styles Style…" at bounding box center [282, 155] width 564 height 310
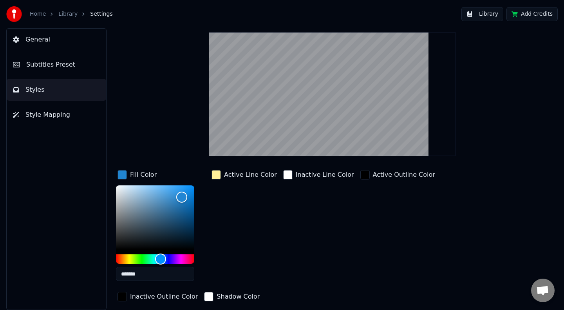
scroll to position [57, 0]
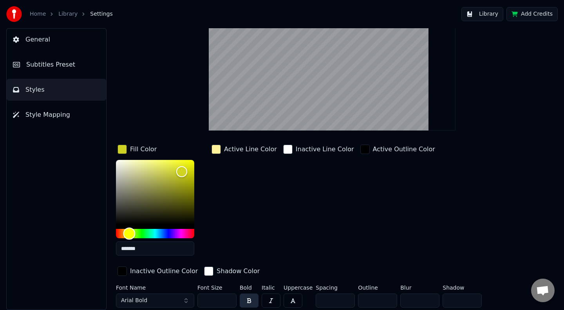
click at [129, 235] on div "Hue" at bounding box center [155, 233] width 78 height 9
type input "*******"
click at [237, 139] on div "Style Youka Subtitles Preset 2 Lines - Static (Horizontal) New Delete Reset Sav…" at bounding box center [332, 140] width 432 height 339
click at [218, 147] on div "button" at bounding box center [216, 149] width 9 height 9
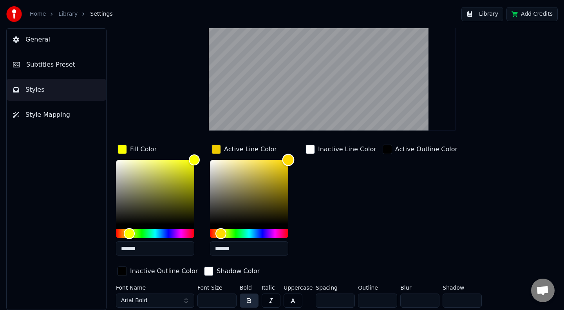
drag, startPoint x: 242, startPoint y: 170, endPoint x: 303, endPoint y: 157, distance: 62.3
click at [303, 157] on div "Fill Color ******* Active Line Color ******* Inactive Line Color Active Outline…" at bounding box center [313, 211] width 395 height 136
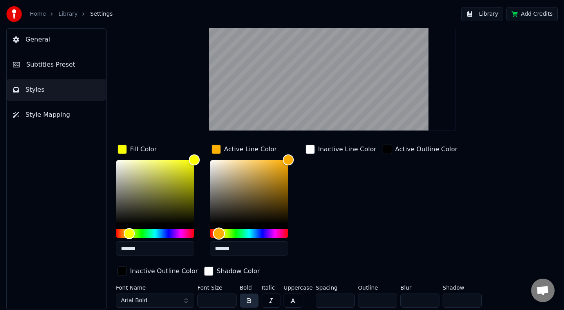
drag, startPoint x: 224, startPoint y: 234, endPoint x: 219, endPoint y: 234, distance: 5.1
click at [219, 234] on div "Hue" at bounding box center [219, 234] width 12 height 12
drag, startPoint x: 287, startPoint y: 160, endPoint x: 288, endPoint y: 197, distance: 36.4
click at [288, 197] on div "Color" at bounding box center [288, 196] width 12 height 12
type input "*******"
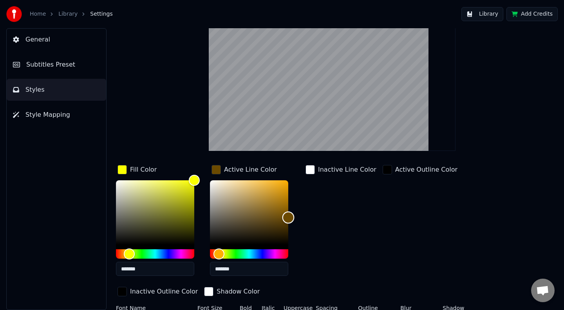
scroll to position [0, 0]
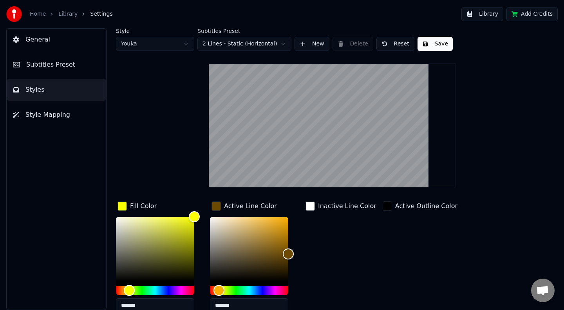
click at [119, 40] on html "Home Library Settings Library Add Credits General Subtitles Preset Styles Style…" at bounding box center [282, 155] width 564 height 310
type input "*******"
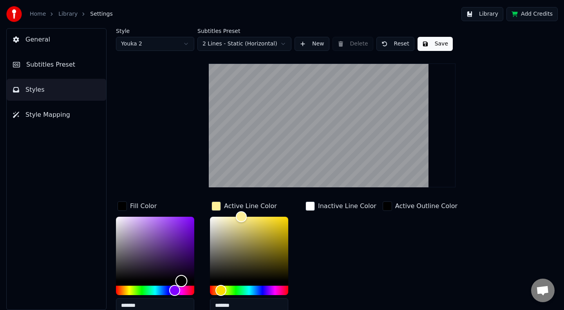
drag, startPoint x: 175, startPoint y: 216, endPoint x: 181, endPoint y: 308, distance: 91.5
click at [182, 306] on div "*******" at bounding box center [155, 266] width 78 height 99
type input "*******"
drag, startPoint x: 178, startPoint y: 277, endPoint x: 112, endPoint y: 209, distance: 95.3
click at [112, 209] on div "Style Youka 2 Subtitles Preset 2 Lines - Static (Horizontal) New Delete Reset S…" at bounding box center [332, 169] width 464 height 282
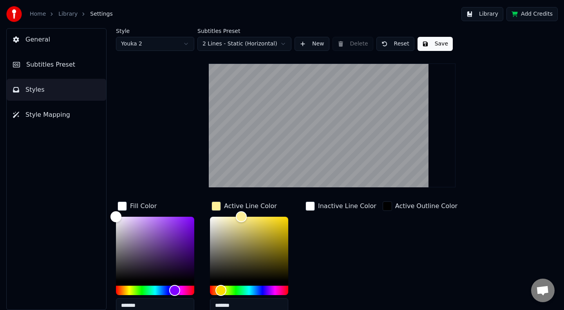
click at [214, 207] on div "button" at bounding box center [216, 205] width 9 height 9
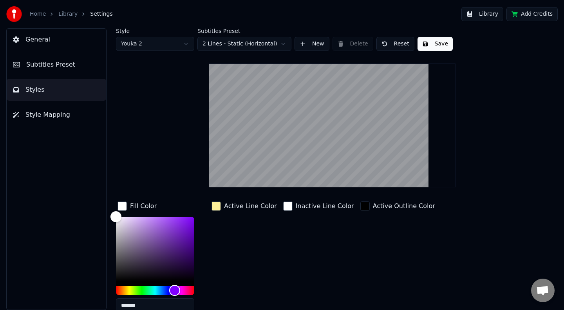
click at [214, 208] on div "button" at bounding box center [216, 205] width 9 height 9
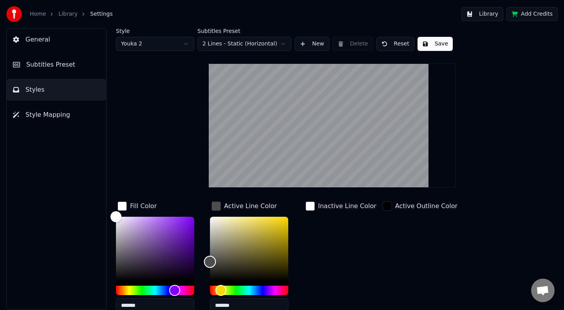
type input "*******"
drag, startPoint x: 229, startPoint y: 226, endPoint x: 210, endPoint y: 261, distance: 40.0
click at [210, 261] on div "Color" at bounding box center [210, 262] width 12 height 12
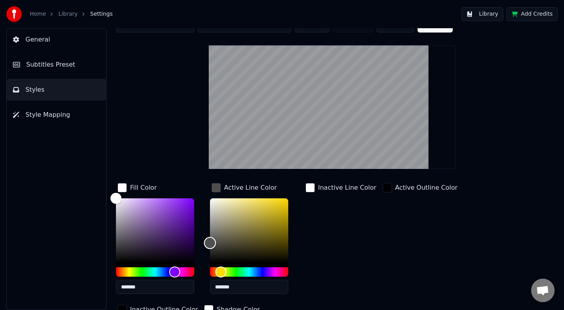
scroll to position [53, 0]
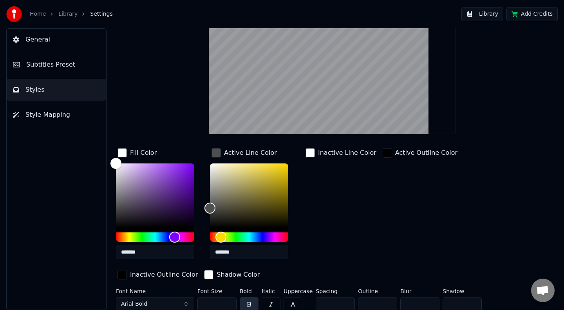
click at [313, 153] on div "button" at bounding box center [310, 152] width 9 height 9
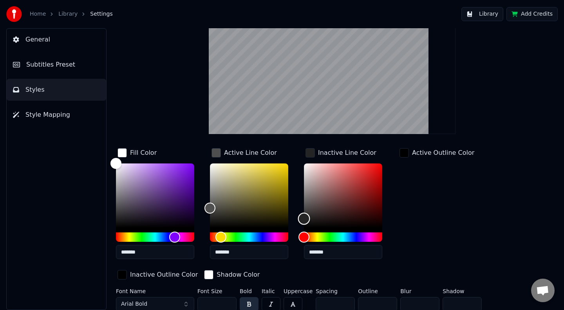
drag, startPoint x: 310, startPoint y: 185, endPoint x: 312, endPoint y: 229, distance: 43.9
click at [290, 217] on div "Fill Color ******* Active Line Color ******* Inactive Line Color ******* Active…" at bounding box center [313, 215] width 395 height 136
drag, startPoint x: 310, startPoint y: 257, endPoint x: 286, endPoint y: 257, distance: 23.5
click at [286, 257] on div "Fill Color ******* Active Line Color ******* Inactive Line Color ******* Active…" at bounding box center [313, 215] width 395 height 136
type input "******"
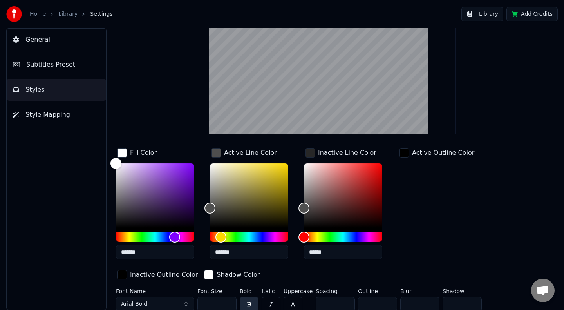
click at [429, 211] on div "Active Outline Color" at bounding box center [437, 206] width 78 height 119
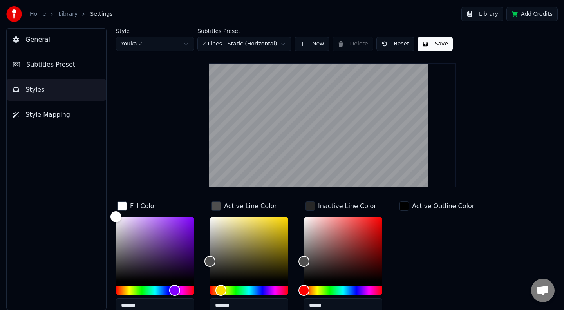
click at [186, 46] on html "Home Library Settings Library Add Credits General Subtitles Preset Styles Style…" at bounding box center [282, 155] width 564 height 310
type input "*******"
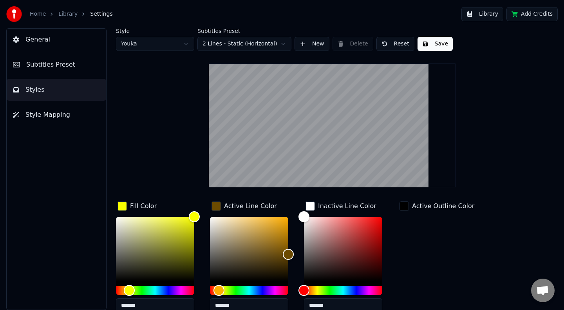
scroll to position [16, 0]
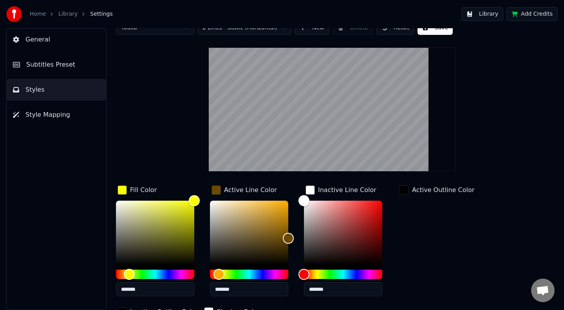
drag, startPoint x: 237, startPoint y: 290, endPoint x: 192, endPoint y: 293, distance: 44.7
click at [192, 293] on div "Fill Color ******* Active Line Color ******* Inactive Line Color ******* Active…" at bounding box center [313, 252] width 395 height 136
drag, startPoint x: 240, startPoint y: 291, endPoint x: 206, endPoint y: 291, distance: 33.7
click at [206, 291] on div "Fill Color ******* Active Line Color ******* Inactive Line Color ******* Active…" at bounding box center [313, 252] width 395 height 136
click at [339, 287] on input "*******" at bounding box center [343, 289] width 78 height 14
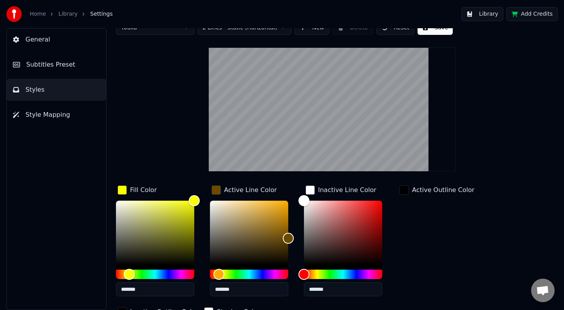
paste input "text"
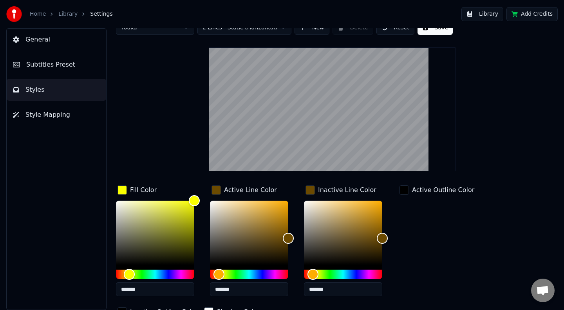
type input "*******"
click at [416, 275] on div "Active Outline Color" at bounding box center [437, 243] width 78 height 119
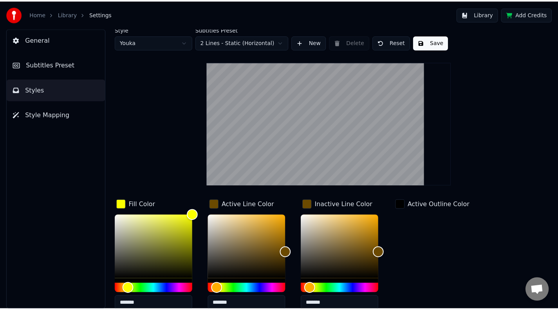
scroll to position [1, 0]
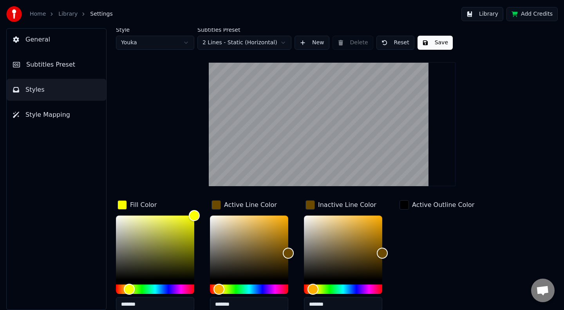
click at [438, 42] on button "Save" at bounding box center [435, 43] width 35 height 14
click at [37, 15] on link "Home" at bounding box center [38, 14] width 16 height 8
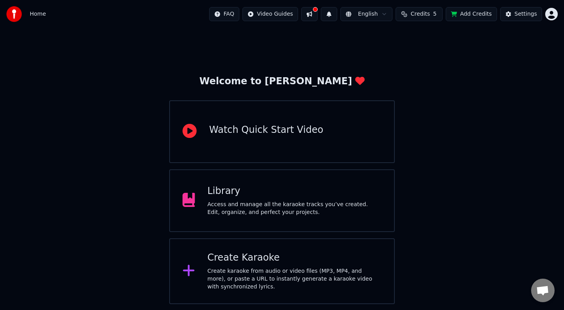
click at [259, 201] on div "Access and manage all the karaoke tracks you’ve created. Edit, organize, and pe…" at bounding box center [295, 209] width 174 height 16
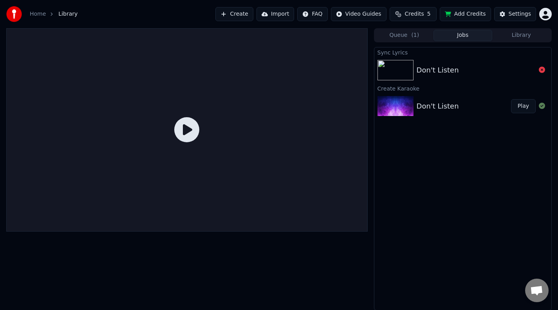
click at [515, 108] on button "Play" at bounding box center [523, 106] width 25 height 14
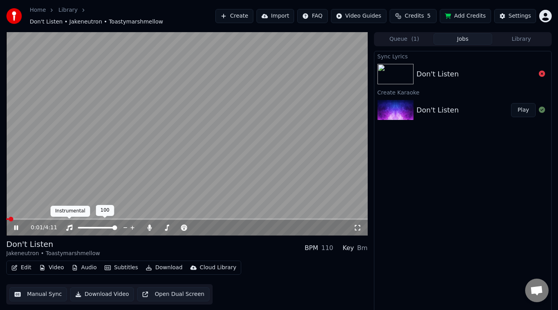
click at [71, 224] on icon at bounding box center [69, 227] width 8 height 6
click at [68, 226] on icon at bounding box center [69, 227] width 8 height 6
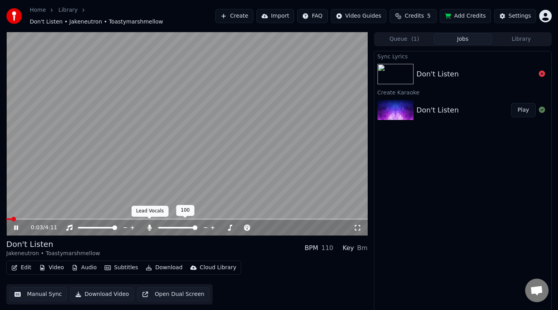
click at [152, 224] on icon at bounding box center [150, 227] width 8 height 6
click at [142, 218] on span at bounding box center [187, 219] width 362 height 2
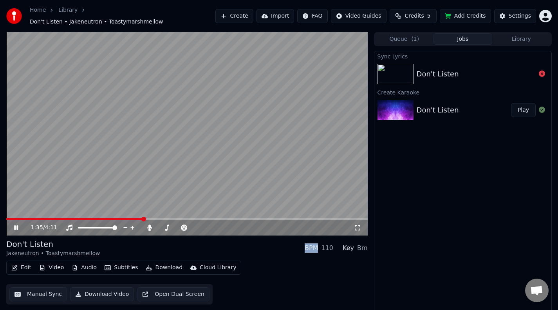
drag, startPoint x: 103, startPoint y: 212, endPoint x: 92, endPoint y: 212, distance: 10.2
click at [101, 212] on video at bounding box center [187, 133] width 362 height 203
click at [71, 218] on span at bounding box center [38, 219] width 65 height 2
click at [67, 218] on span at bounding box center [38, 219] width 65 height 2
click at [42, 220] on div "0:42 / 4:11" at bounding box center [187, 228] width 362 height 16
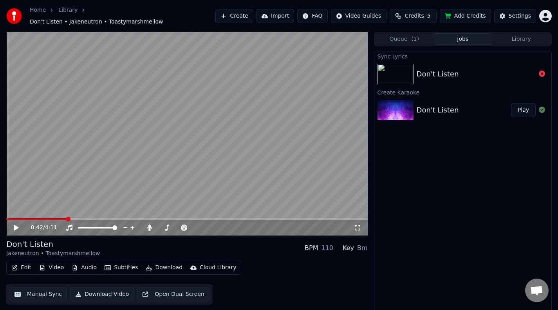
click at [42, 218] on span at bounding box center [36, 219] width 60 height 2
click at [15, 225] on icon at bounding box center [16, 227] width 5 height 5
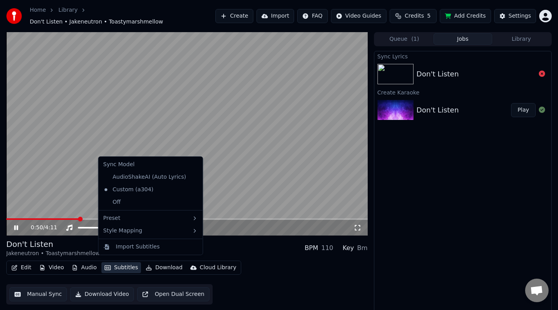
click at [115, 264] on button "Subtitles" at bounding box center [121, 267] width 40 height 11
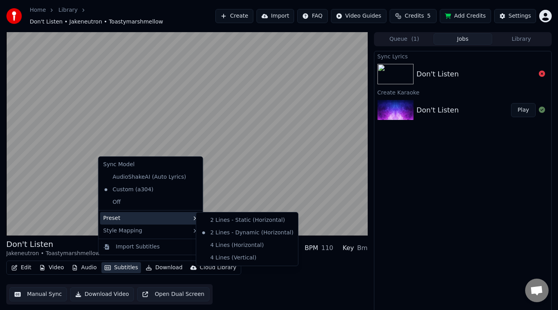
click at [228, 221] on div "2 Lines - Static (Horizontal)" at bounding box center [247, 220] width 99 height 13
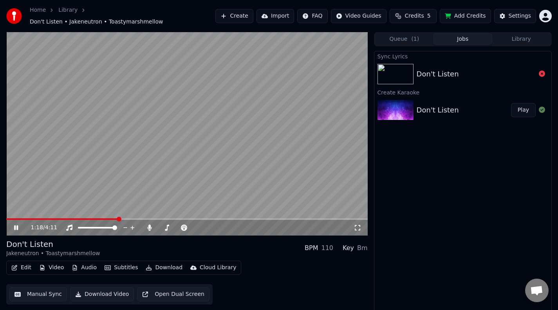
click at [24, 287] on button "Manual Sync" at bounding box center [38, 294] width 58 height 14
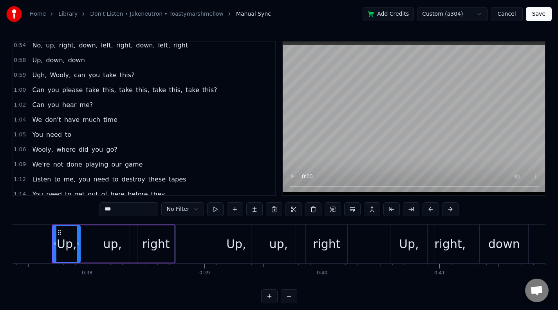
scroll to position [128, 0]
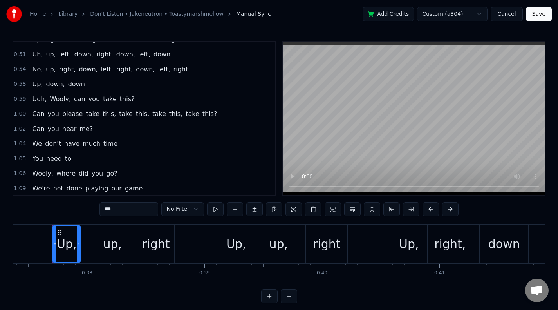
click at [74, 161] on div "1:05 You need to" at bounding box center [144, 158] width 262 height 15
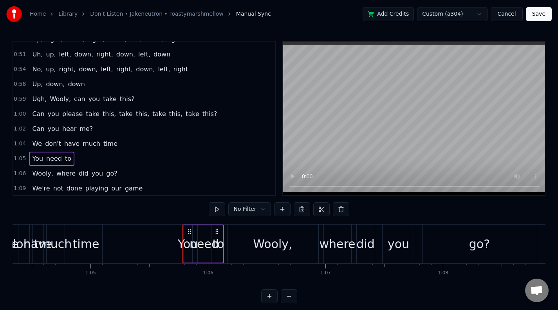
scroll to position [0, 7692]
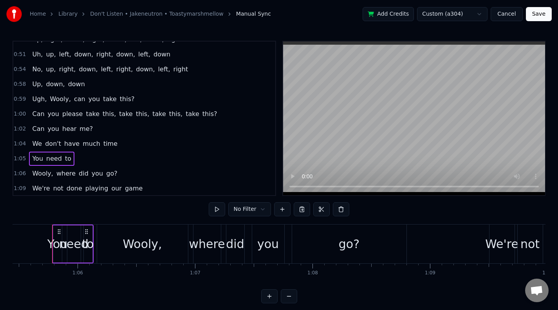
click at [258, 206] on html "Home Library Don't Listen • Jakeneutron • Toastymarshmellow Manual Sync Add Cre…" at bounding box center [279, 158] width 558 height 316
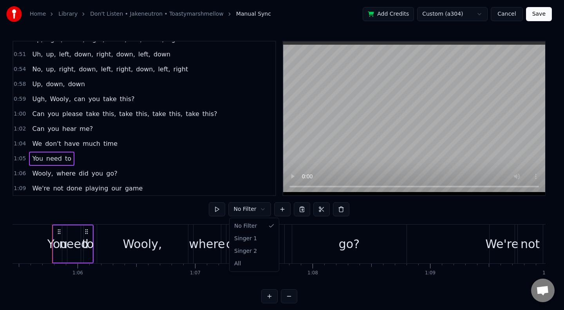
click at [242, 208] on html "Home Library Don't Listen • Jakeneutron • Toastymarshmellow Manual Sync Add Cre…" at bounding box center [282, 158] width 564 height 316
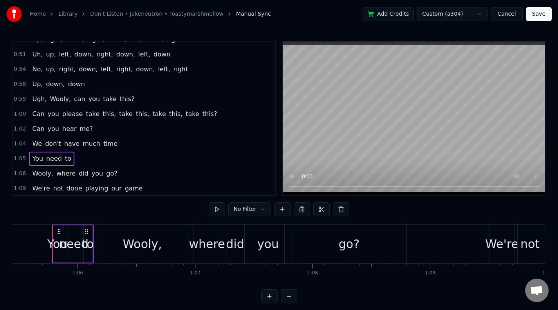
click at [269, 303] on button at bounding box center [269, 296] width 16 height 14
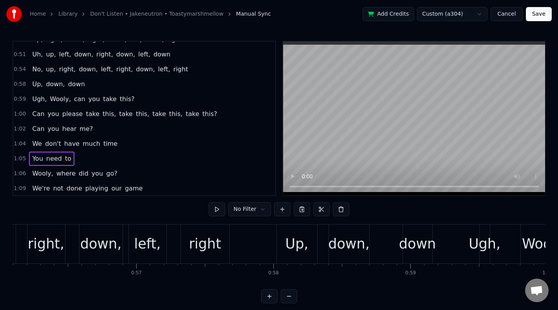
click at [269, 303] on button at bounding box center [269, 296] width 16 height 14
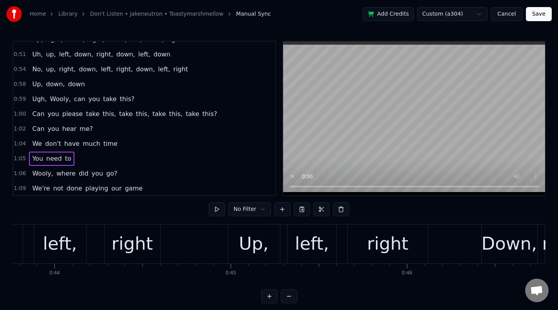
scroll to position [0, 11557]
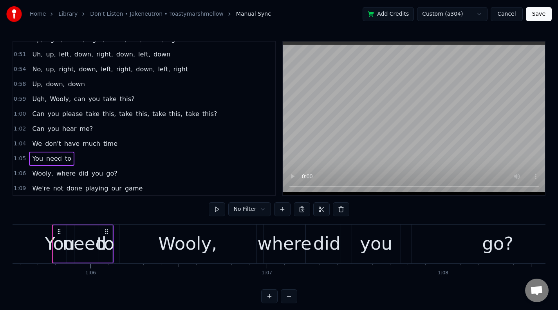
click at [97, 162] on div "1:05 You need to" at bounding box center [144, 158] width 262 height 15
click at [280, 214] on button at bounding box center [282, 209] width 16 height 14
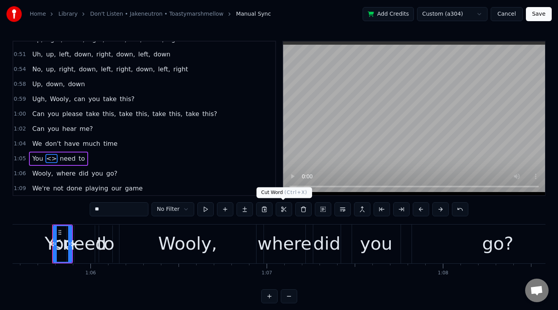
scroll to position [169, 0]
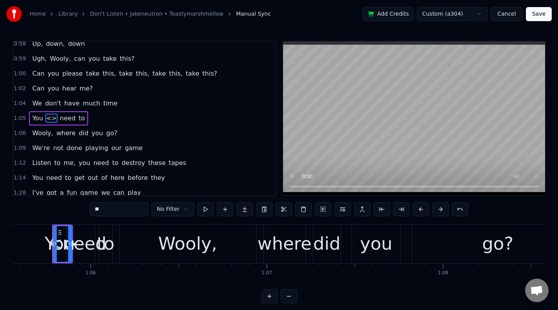
drag, startPoint x: 50, startPoint y: 117, endPoint x: 87, endPoint y: 123, distance: 37.8
click at [87, 123] on div "1:05 You <> need to" at bounding box center [144, 118] width 262 height 15
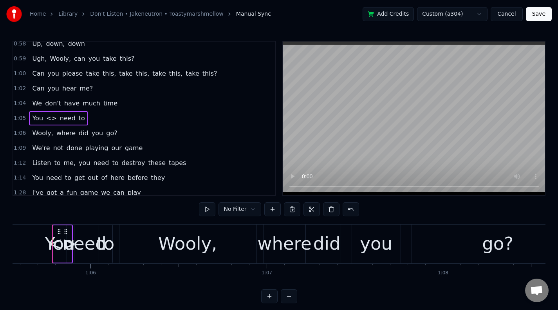
click at [49, 119] on span "<>" at bounding box center [51, 118] width 12 height 9
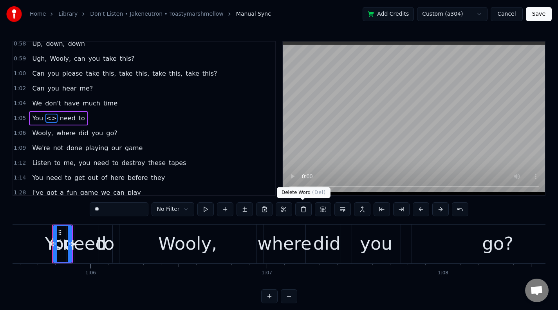
click at [301, 215] on button at bounding box center [303, 209] width 16 height 14
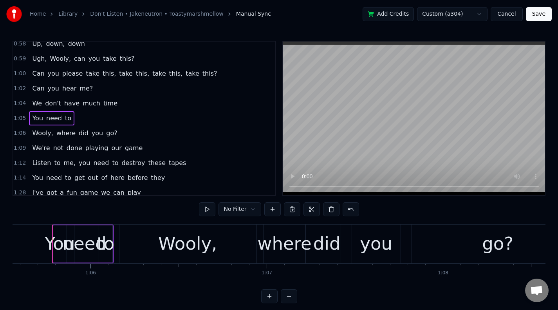
click at [65, 115] on span "to" at bounding box center [68, 118] width 8 height 9
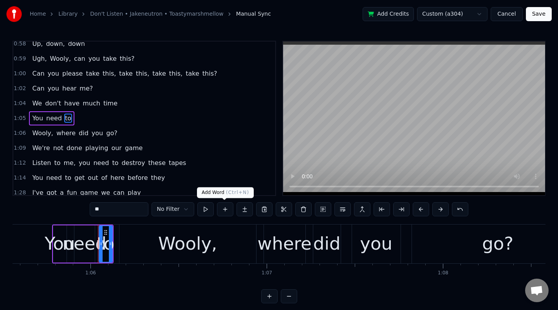
click at [225, 213] on button at bounding box center [225, 209] width 16 height 14
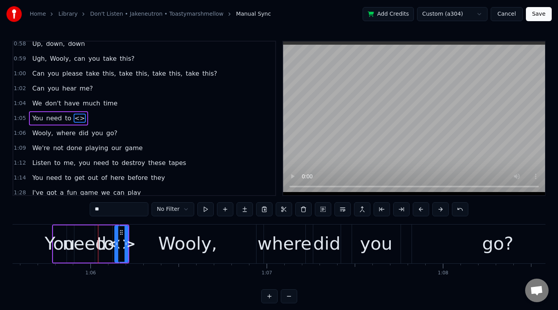
click at [107, 210] on input "**" at bounding box center [119, 209] width 59 height 14
drag, startPoint x: 107, startPoint y: 210, endPoint x: 72, endPoint y: 217, distance: 35.9
click at [72, 217] on div "0:37 Up, up, right 0:39 Up, up, right 0:40 Up, right, down 0:42 Up, right, down…" at bounding box center [279, 172] width 533 height 262
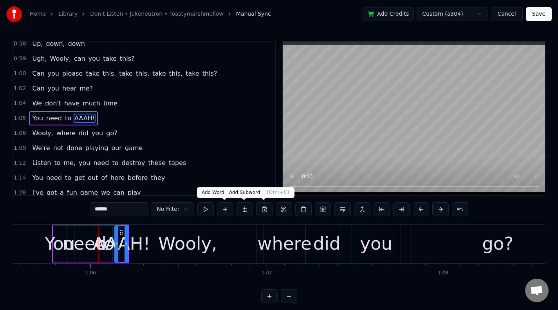
type input "*****"
click at [211, 212] on button at bounding box center [205, 209] width 16 height 14
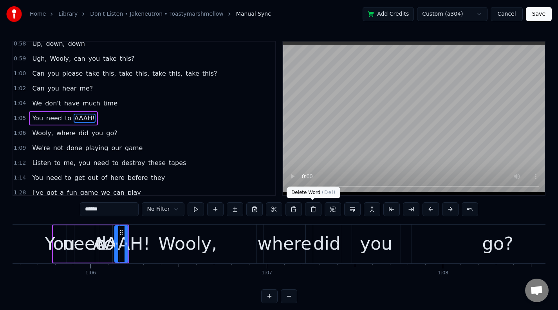
click at [315, 213] on button at bounding box center [313, 209] width 16 height 14
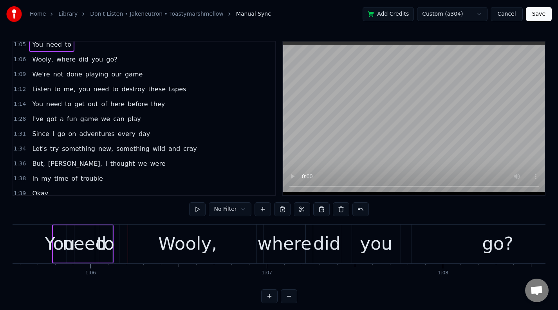
scroll to position [282, 0]
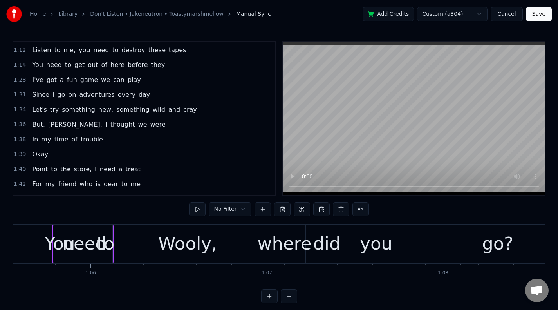
click at [127, 65] on span "before" at bounding box center [138, 64] width 22 height 9
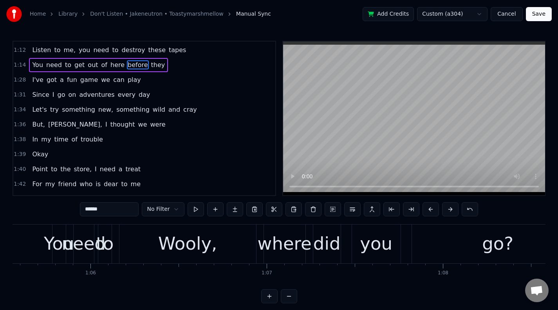
scroll to position [267, 0]
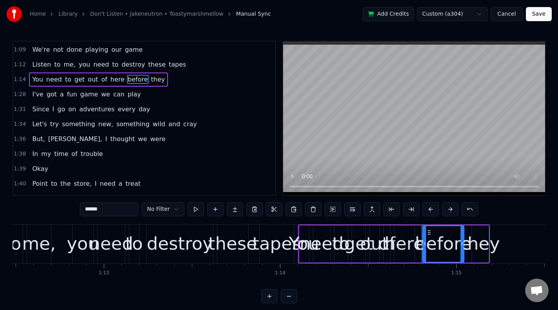
click at [151, 80] on span "they" at bounding box center [158, 79] width 16 height 9
type input "****"
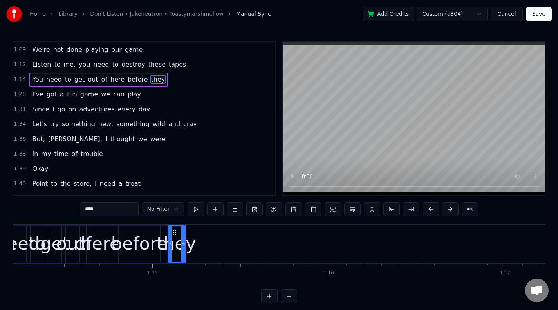
scroll to position [0, 13147]
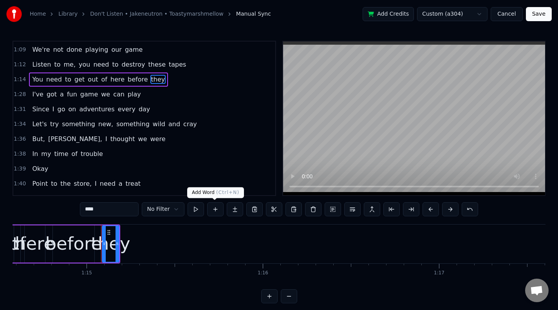
click at [218, 212] on button at bounding box center [215, 209] width 16 height 14
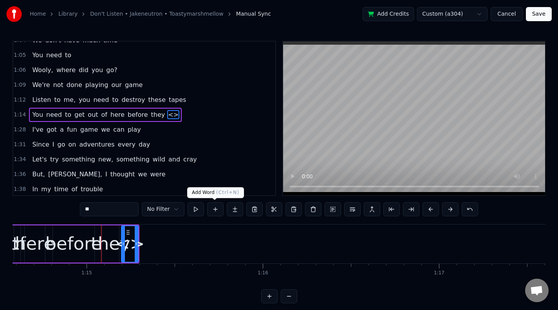
scroll to position [228, 0]
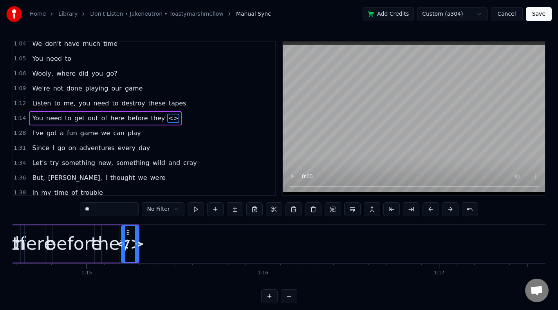
click at [114, 216] on div "** No Filter" at bounding box center [279, 210] width 398 height 16
click at [114, 210] on input "**" at bounding box center [109, 209] width 59 height 14
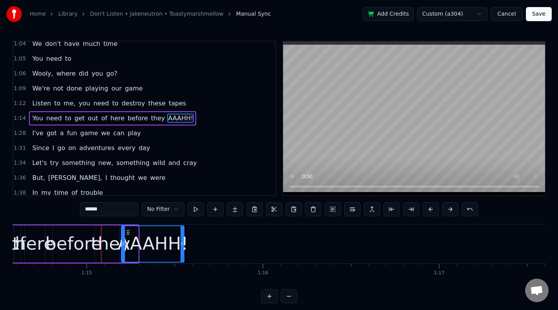
drag, startPoint x: 137, startPoint y: 247, endPoint x: 157, endPoint y: 232, distance: 24.6
click at [183, 248] on div at bounding box center [182, 244] width 3 height 36
drag, startPoint x: 109, startPoint y: 211, endPoint x: 39, endPoint y: 206, distance: 69.9
click at [39, 206] on div "0:37 Up, up, right 0:39 Up, up, right 0:40 Up, right, down 0:42 Up, right, down…" at bounding box center [279, 172] width 533 height 262
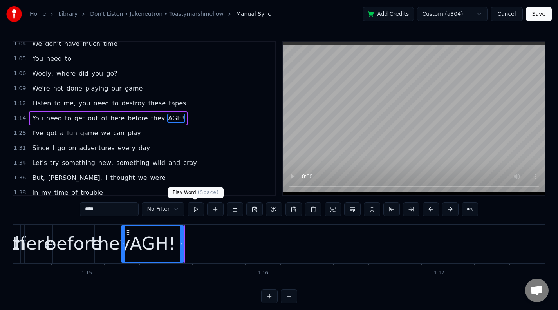
type input "****"
click at [194, 213] on button at bounding box center [196, 209] width 16 height 14
click at [197, 212] on button at bounding box center [196, 209] width 16 height 14
click at [544, 18] on button "Save" at bounding box center [539, 14] width 26 height 14
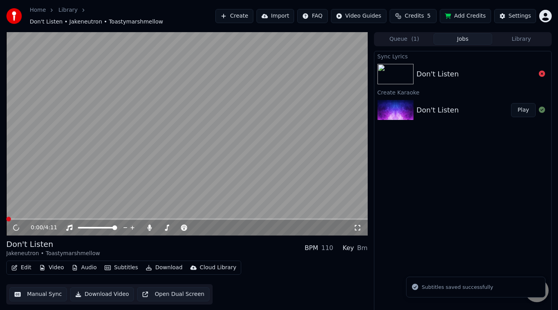
click at [360, 225] on icon at bounding box center [357, 227] width 5 height 5
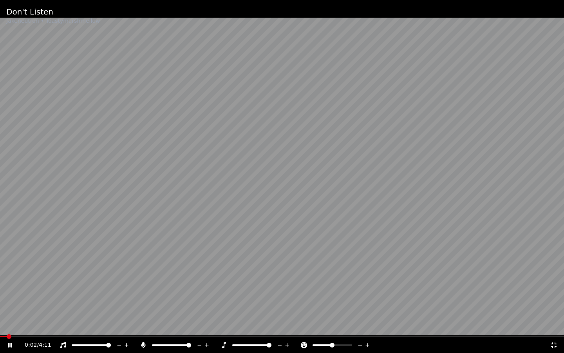
click at [271, 309] on span at bounding box center [269, 344] width 5 height 5
click at [68, 309] on div "0:05 / 4:11" at bounding box center [282, 345] width 564 height 16
click at [66, 309] on span at bounding box center [282, 336] width 564 height 2
click at [277, 309] on icon at bounding box center [279, 345] width 7 height 8
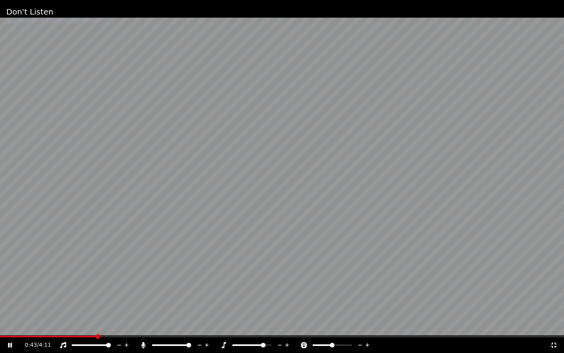
click at [277, 309] on icon at bounding box center [279, 345] width 7 height 8
click at [287, 309] on icon at bounding box center [287, 345] width 4 height 4
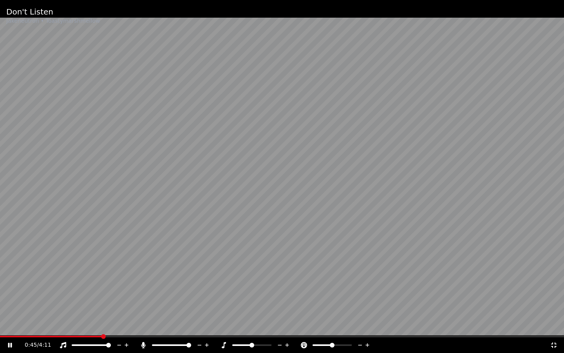
click at [287, 309] on icon at bounding box center [287, 345] width 4 height 4
click at [553, 309] on icon at bounding box center [553, 344] width 5 height 5
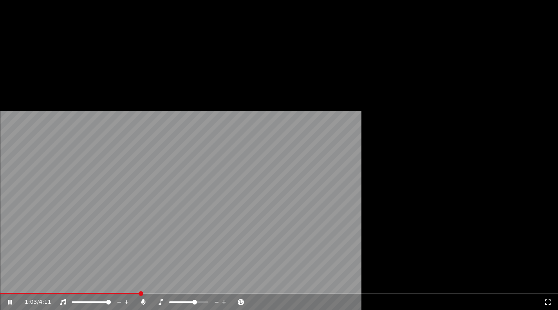
click at [221, 298] on icon at bounding box center [216, 302] width 7 height 8
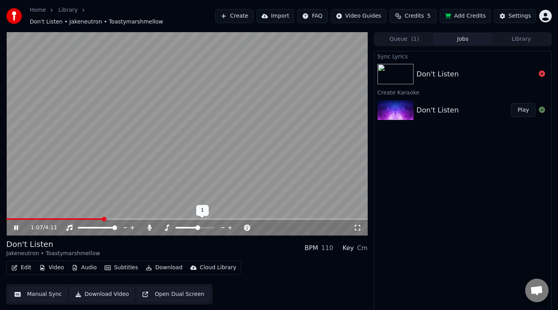
click at [223, 227] on icon at bounding box center [223, 227] width 4 height 1
click at [248, 224] on icon at bounding box center [247, 228] width 7 height 8
click at [247, 226] on icon at bounding box center [247, 228] width 4 height 4
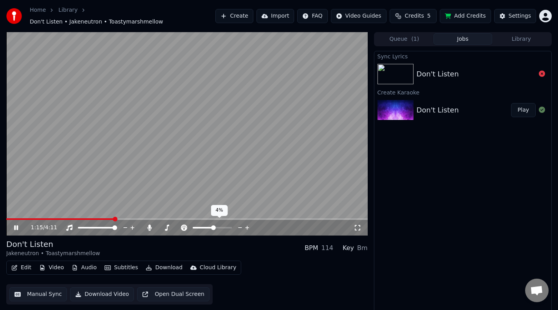
click at [247, 226] on icon at bounding box center [247, 228] width 4 height 4
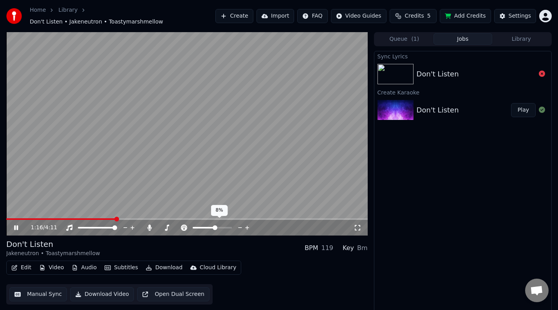
click at [247, 226] on icon at bounding box center [247, 228] width 4 height 4
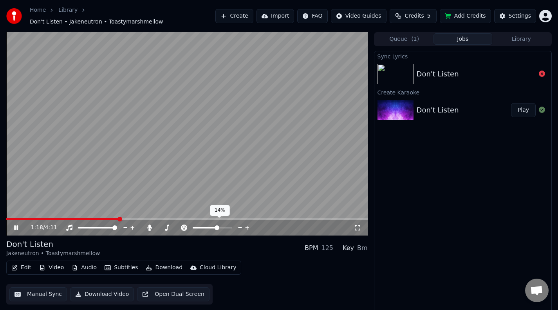
click at [247, 226] on icon at bounding box center [247, 228] width 4 height 4
click at [99, 218] on span at bounding box center [63, 219] width 115 height 2
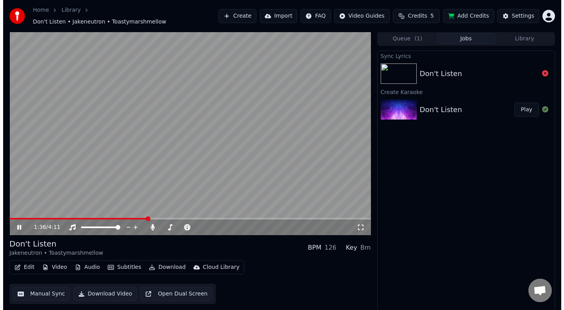
scroll to position [0, 0]
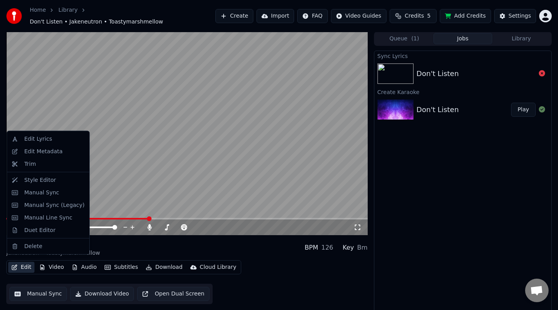
click at [13, 266] on button "Edit" at bounding box center [21, 267] width 26 height 11
click at [297, 264] on div "Edit Video Audio Subtitles Download Cloud Library Manual Sync Download Video Op…" at bounding box center [187, 282] width 362 height 44
click at [24, 262] on button "Edit" at bounding box center [21, 267] width 26 height 11
click at [50, 135] on div "Edit Lyrics" at bounding box center [38, 139] width 28 height 8
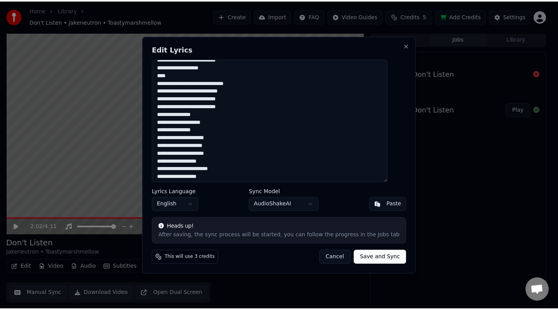
scroll to position [195, 0]
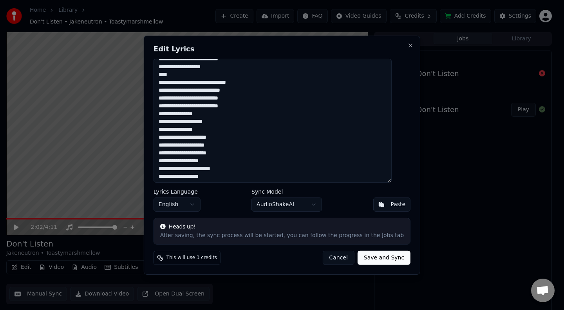
click at [176, 161] on textarea at bounding box center [273, 120] width 238 height 124
type textarea "**********"
click at [367, 259] on button "Save and Sync" at bounding box center [384, 258] width 53 height 14
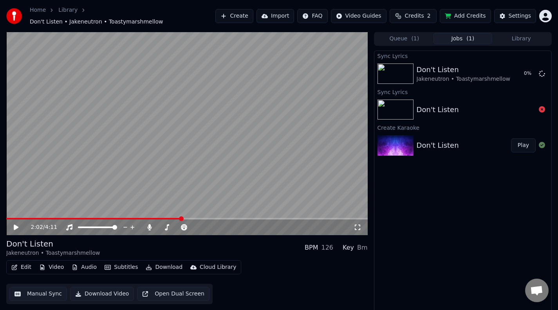
click at [168, 218] on span at bounding box center [93, 219] width 175 height 2
click at [541, 72] on icon at bounding box center [542, 73] width 6 height 6
click at [38, 295] on button "Manual Sync" at bounding box center [38, 294] width 58 height 14
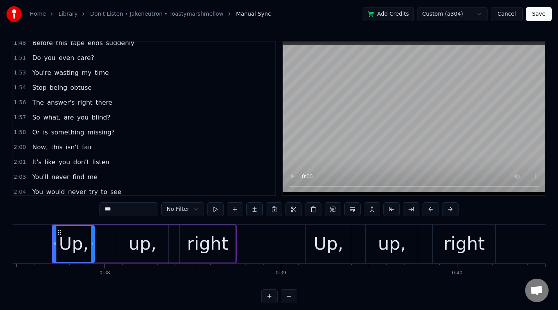
scroll to position [463, 0]
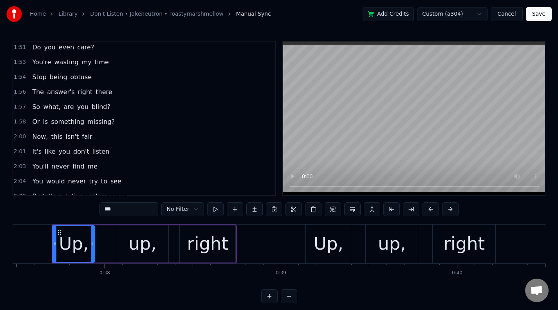
click at [33, 137] on span "Now," at bounding box center [39, 136] width 17 height 9
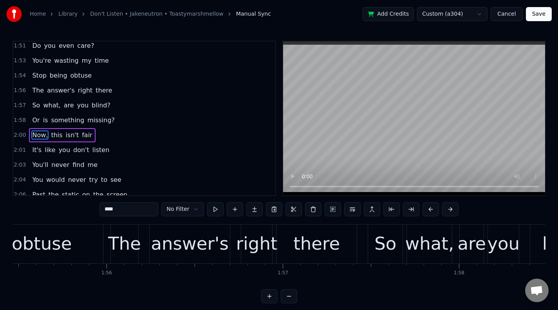
scroll to position [0, 21179]
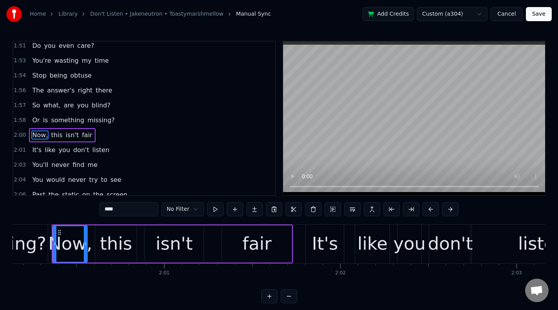
drag, startPoint x: 119, startPoint y: 211, endPoint x: 70, endPoint y: 211, distance: 48.6
click at [71, 211] on div "0:37 Up, up, right 0:39 Up, up, right 0:40 Up, right, down 0:42 Up, right, down…" at bounding box center [279, 172] width 533 height 262
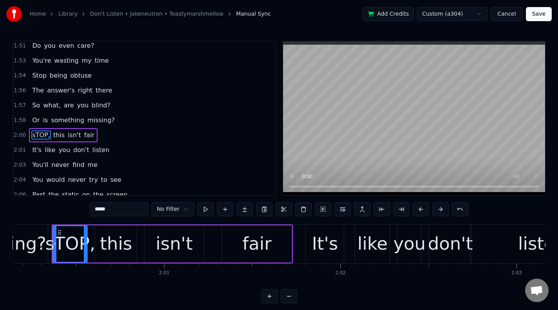
drag, startPoint x: 106, startPoint y: 210, endPoint x: 97, endPoint y: 210, distance: 9.0
click at [97, 210] on input "*****" at bounding box center [119, 209] width 59 height 14
drag, startPoint x: 109, startPoint y: 208, endPoint x: 90, endPoint y: 211, distance: 19.0
click at [90, 211] on div "0:37 Up, up, right 0:39 Up, up, right 0:40 Up, right, down 0:42 Up, right, down…" at bounding box center [279, 172] width 533 height 262
click at [63, 212] on div "0:37 Up, up, right 0:39 Up, up, right 0:40 Up, right, down 0:42 Up, right, down…" at bounding box center [279, 172] width 533 height 262
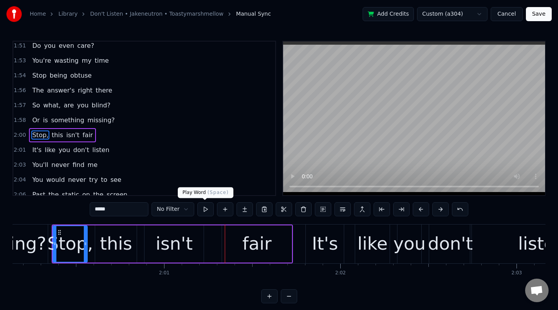
click at [201, 207] on button at bounding box center [205, 209] width 16 height 14
click at [29, 253] on div "missing?" at bounding box center [7, 243] width 77 height 27
type input "********"
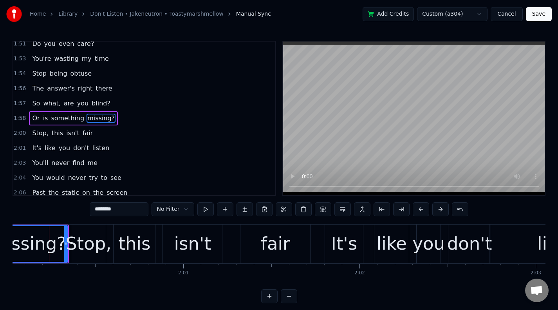
scroll to position [0, 21157]
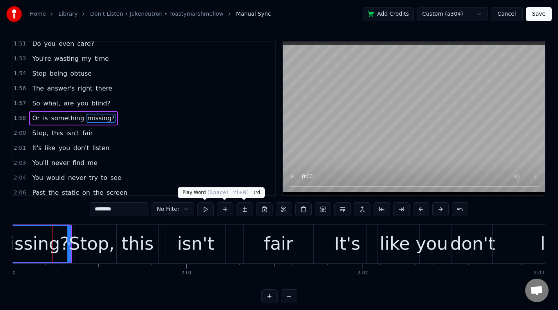
click at [210, 215] on button at bounding box center [205, 209] width 16 height 14
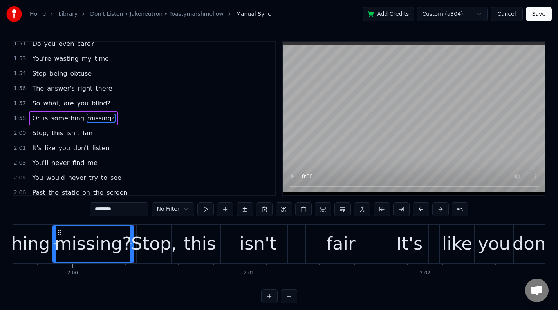
click at [545, 16] on button "Save" at bounding box center [539, 14] width 26 height 14
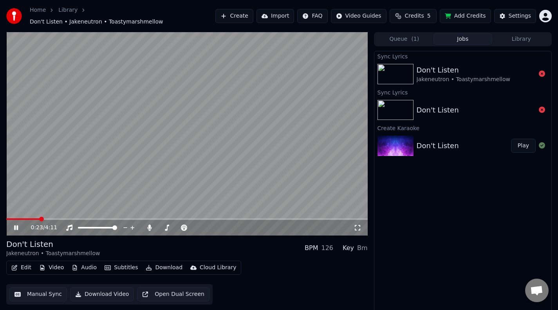
click at [15, 225] on icon at bounding box center [16, 227] width 4 height 5
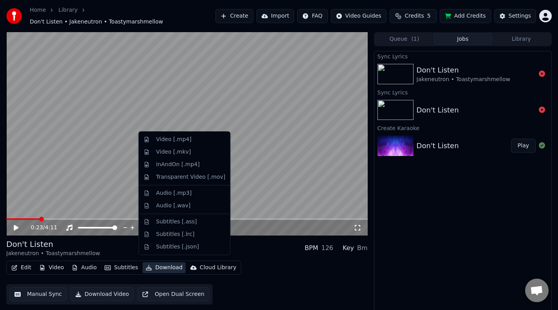
click at [150, 264] on button "Download" at bounding box center [164, 267] width 43 height 11
click at [183, 139] on div "Video [.mp4]" at bounding box center [173, 140] width 35 height 8
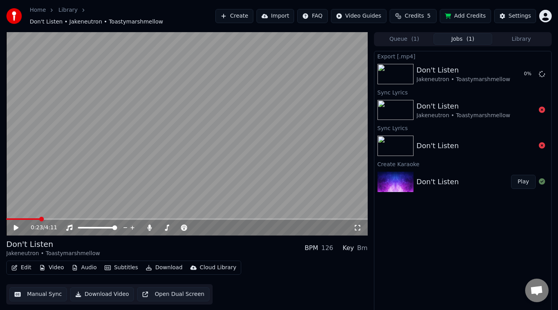
click at [13, 225] on icon at bounding box center [22, 227] width 18 height 6
click at [95, 218] on span at bounding box center [60, 219] width 109 height 2
click at [239, 224] on icon at bounding box center [240, 228] width 7 height 8
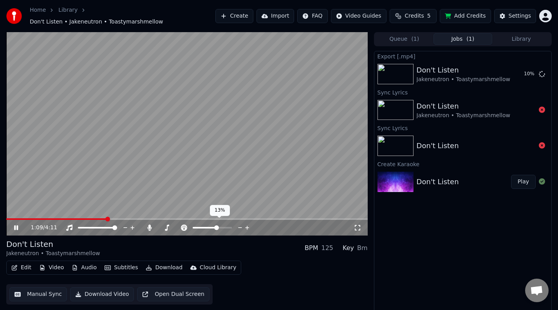
click at [239, 224] on icon at bounding box center [240, 228] width 7 height 8
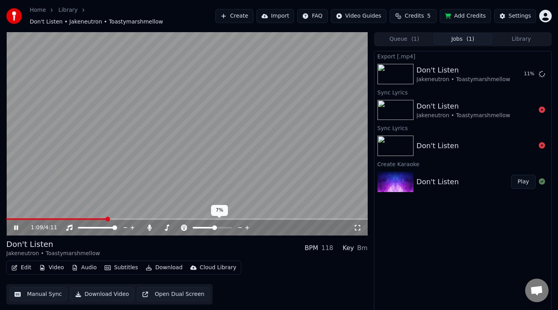
click at [239, 224] on icon at bounding box center [240, 228] width 7 height 8
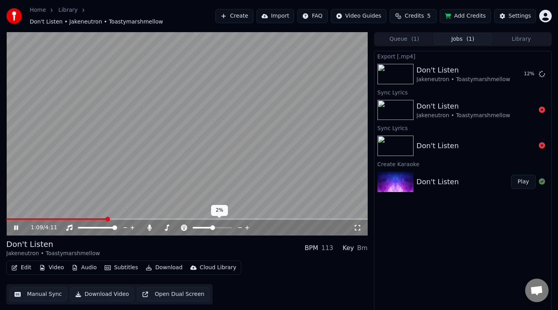
click at [239, 224] on icon at bounding box center [240, 228] width 7 height 8
click at [7, 218] on span at bounding box center [56, 219] width 100 height 2
drag, startPoint x: 255, startPoint y: 168, endPoint x: 275, endPoint y: 161, distance: 20.7
click at [255, 168] on video at bounding box center [187, 133] width 362 height 203
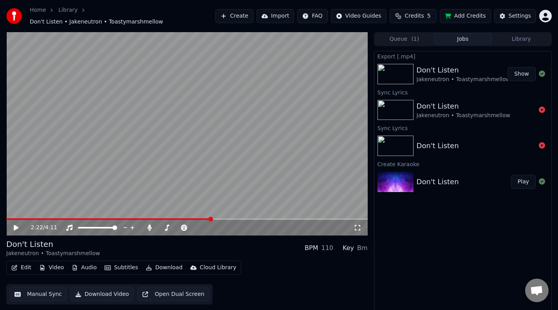
click at [513, 70] on button "Show" at bounding box center [522, 74] width 28 height 14
click at [148, 224] on icon at bounding box center [150, 227] width 8 height 6
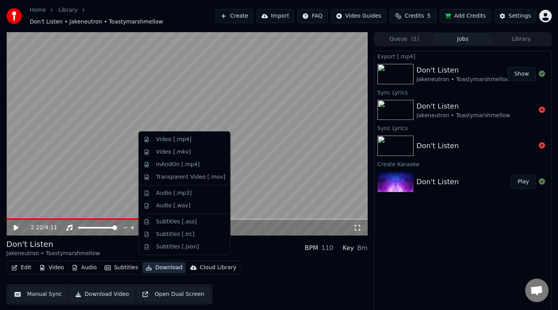
click at [154, 263] on button "Download" at bounding box center [164, 267] width 43 height 11
click at [176, 142] on div "Video [.mp4]" at bounding box center [173, 140] width 35 height 8
